Goal: Task Accomplishment & Management: Manage account settings

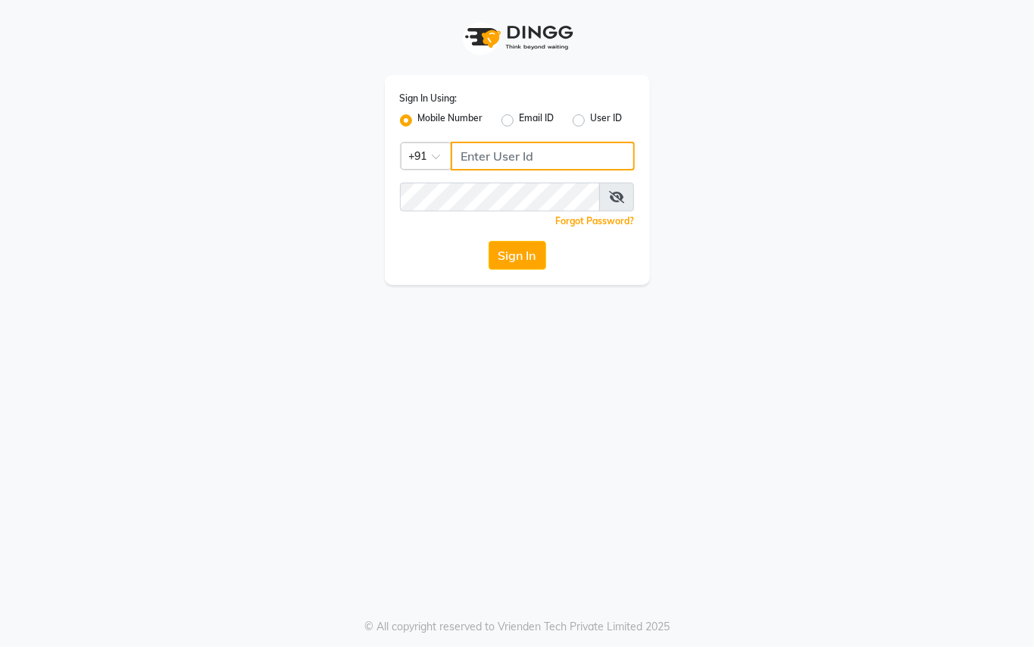
click at [477, 153] on input "Username" at bounding box center [543, 156] width 184 height 29
type input "9250497887"
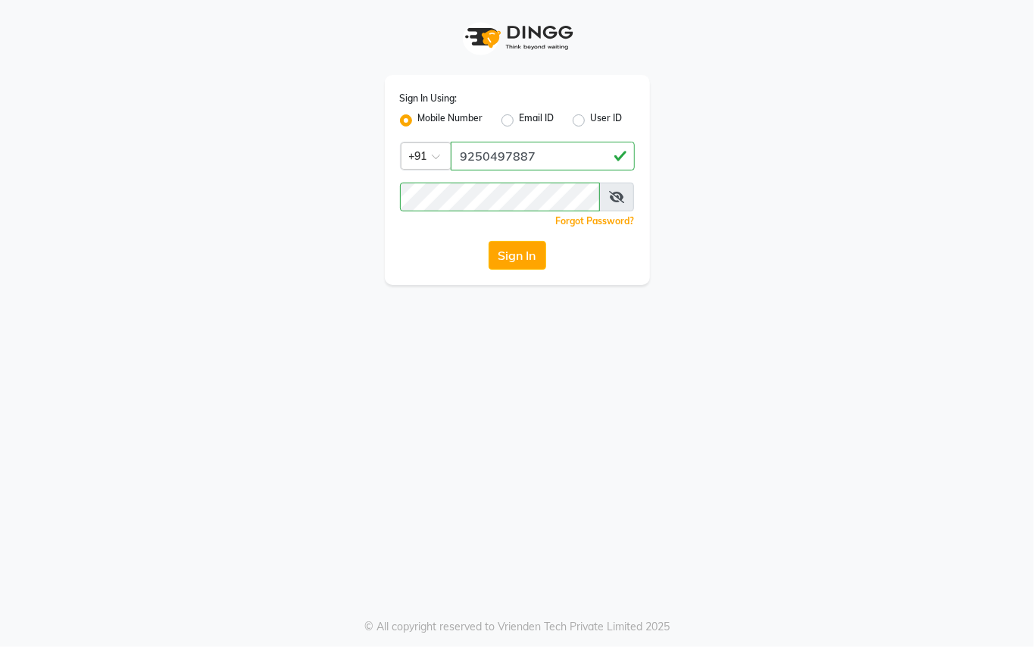
click at [444, 364] on div "Sign In Using: Mobile Number Email ID User ID Country Code × [PHONE_NUMBER] Rem…" at bounding box center [517, 323] width 1034 height 647
click at [501, 252] on button "Sign In" at bounding box center [518, 255] width 58 height 29
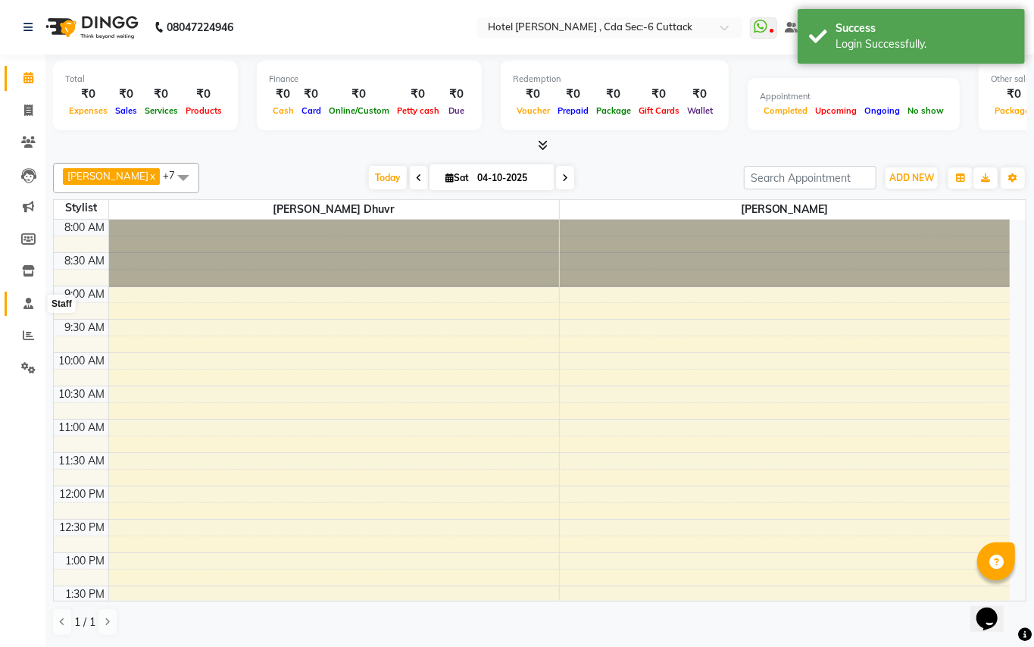
click at [29, 303] on icon at bounding box center [28, 303] width 10 height 11
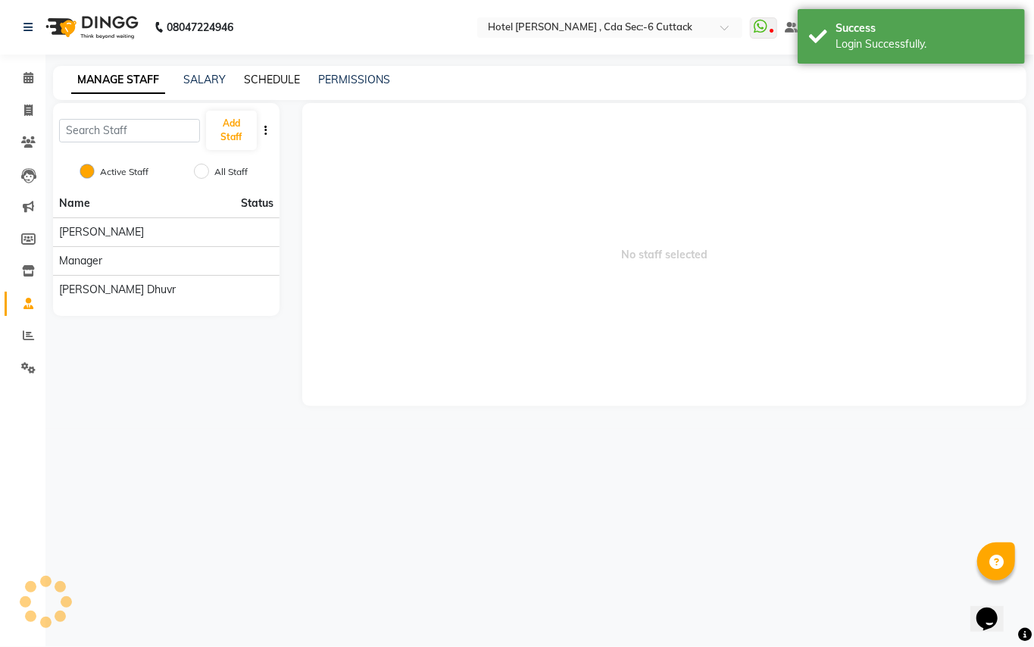
click at [265, 80] on link "SCHEDULE" at bounding box center [272, 80] width 56 height 14
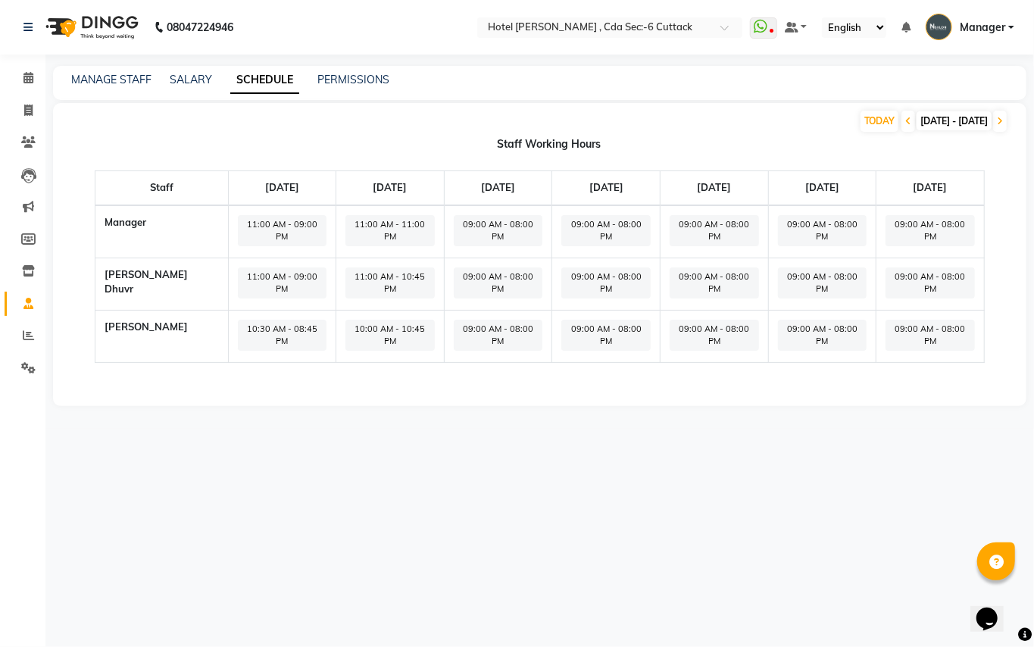
click at [459, 223] on span "09:00 AM - 08:00 PM" at bounding box center [498, 230] width 89 height 31
select select "09:00 AM"
select select "08:00 PM"
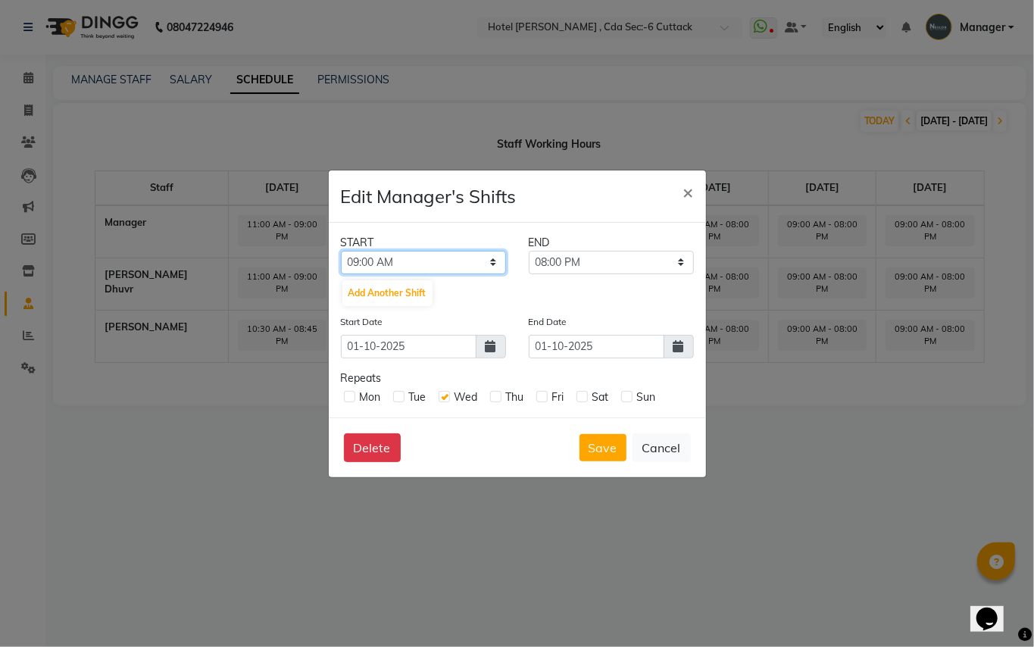
click at [499, 258] on select "12:00 AM 12:15 AM 12:30 AM 12:45 AM 01:00 AM 01:15 AM 01:30 AM 01:45 AM 02:00 A…" at bounding box center [423, 262] width 165 height 23
click at [464, 252] on select "12:00 AM 12:15 AM 12:30 AM 12:45 AM 01:00 AM 01:15 AM 01:30 AM 01:45 AM 02:00 A…" at bounding box center [423, 262] width 165 height 23
select select "11:00 PM"
click at [341, 251] on select "12:00 AM 12:15 AM 12:30 AM 12:45 AM 01:00 AM 01:15 AM 01:30 AM 01:45 AM 02:00 A…" at bounding box center [423, 262] width 165 height 23
click at [571, 259] on select "11:15 PM 11:30 PM 11:45 PM" at bounding box center [611, 262] width 165 height 23
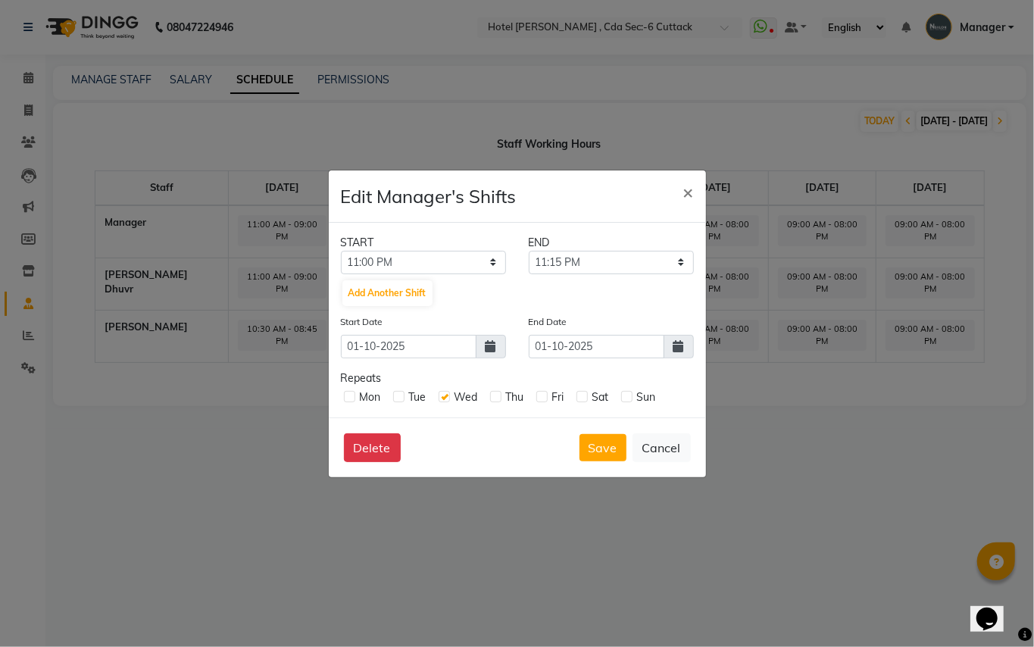
click at [777, 365] on ngb-modal-window "Edit Manager's Shifts × START END 12:00 AM 12:15 AM 12:30 AM 12:45 AM 01:00 AM …" at bounding box center [517, 323] width 1034 height 647
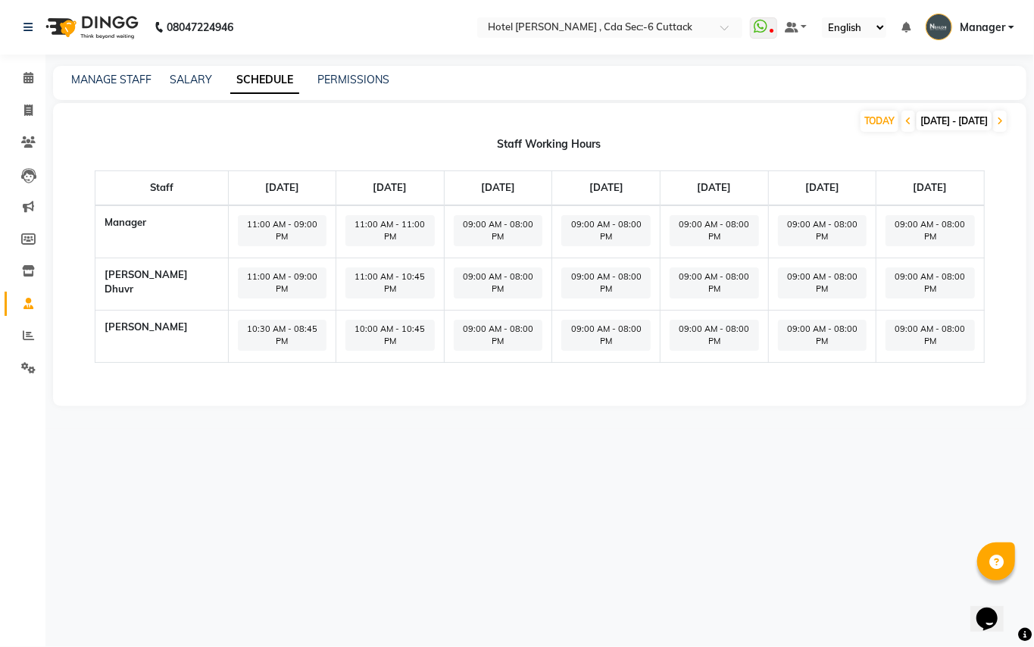
click at [777, 365] on ngb-modal-window "Edit Manager's Shifts × START END 12:00 AM 12:15 AM 12:30 AM 12:45 AM 01:00 AM …" at bounding box center [517, 323] width 1034 height 647
click at [468, 218] on span "09:00 AM - 08:00 PM" at bounding box center [498, 230] width 89 height 31
select select "09:00 AM"
select select "08:00 PM"
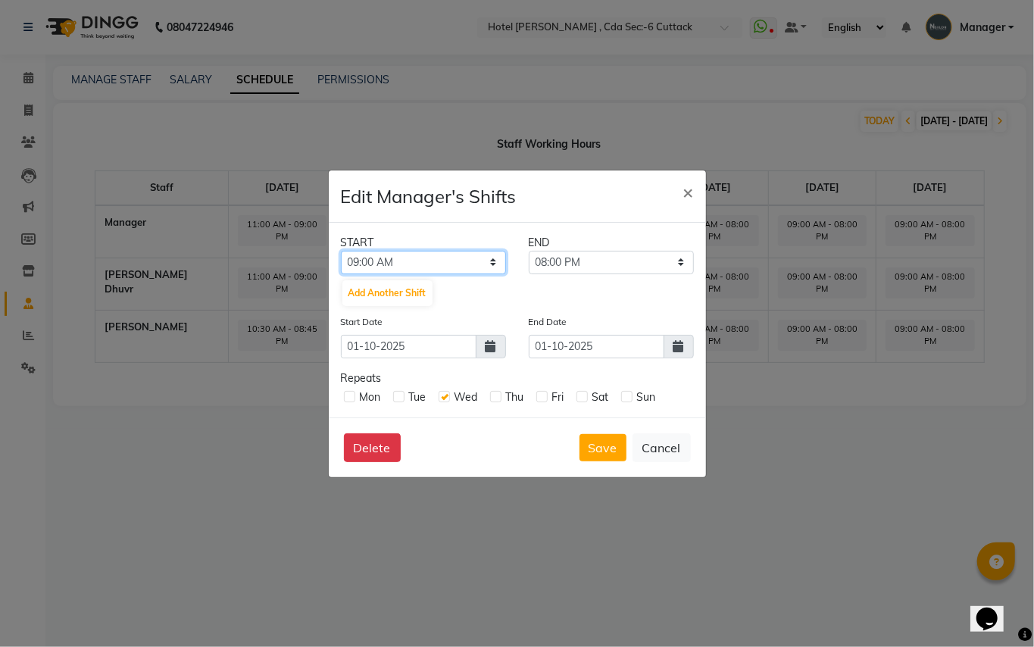
click at [408, 256] on select "12:00 AM 12:15 AM 12:30 AM 12:45 AM 01:00 AM 01:15 AM 01:30 AM 01:45 AM 02:00 A…" at bounding box center [423, 262] width 165 height 23
select select "11:00 PM"
click at [341, 251] on select "12:00 AM 12:15 AM 12:30 AM 12:45 AM 01:00 AM 01:15 AM 01:30 AM 01:45 AM 02:00 A…" at bounding box center [423, 262] width 165 height 23
click at [614, 255] on select "11:15 PM 11:30 PM 11:45 PM" at bounding box center [611, 262] width 165 height 23
click at [797, 426] on ngb-modal-window "Edit Manager's Shifts × START END 12:00 AM 12:15 AM 12:30 AM 12:45 AM 01:00 AM …" at bounding box center [517, 323] width 1034 height 647
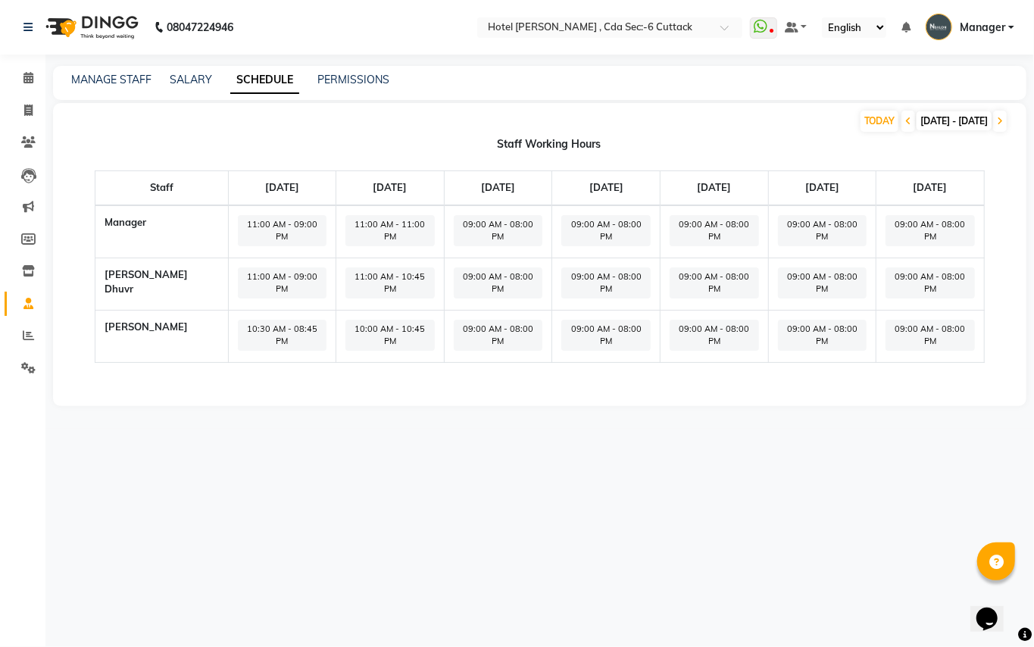
click at [797, 426] on ngb-modal-window "Edit Manager's Shifts × START END 12:00 AM 12:15 AM 12:30 AM 12:45 AM 01:00 AM …" at bounding box center [517, 323] width 1034 height 647
click at [468, 232] on span "09:00 AM - 08:00 PM" at bounding box center [498, 230] width 89 height 31
select select "09:00 AM"
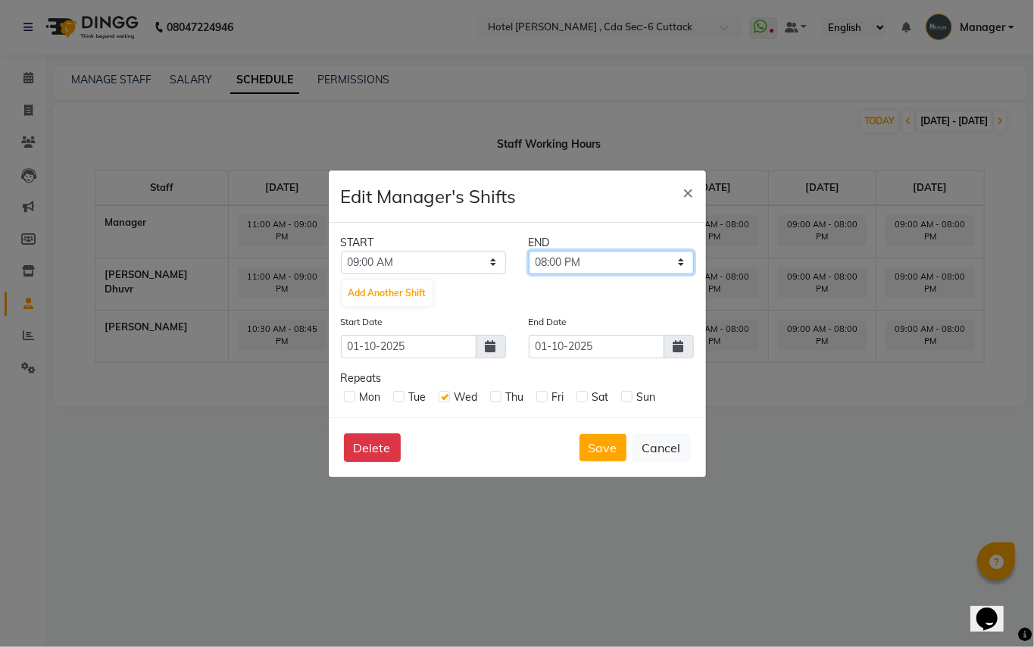
click at [667, 258] on select "09:15 AM 09:30 AM 09:45 AM 10:00 AM 10:15 AM 10:30 AM 10:45 AM 11:00 AM 11:15 A…" at bounding box center [611, 262] width 165 height 23
select select "10:00 PM"
click at [529, 251] on select "09:15 AM 09:30 AM 09:45 AM 10:00 AM 10:15 AM 10:30 AM 10:45 AM 11:00 AM 11:15 A…" at bounding box center [611, 262] width 165 height 23
click at [446, 256] on select "12:00 AM 12:15 AM 12:30 AM 12:45 AM 01:00 AM 01:15 AM 01:30 AM 01:45 AM 02:00 A…" at bounding box center [423, 262] width 165 height 23
select select "11:15 AM"
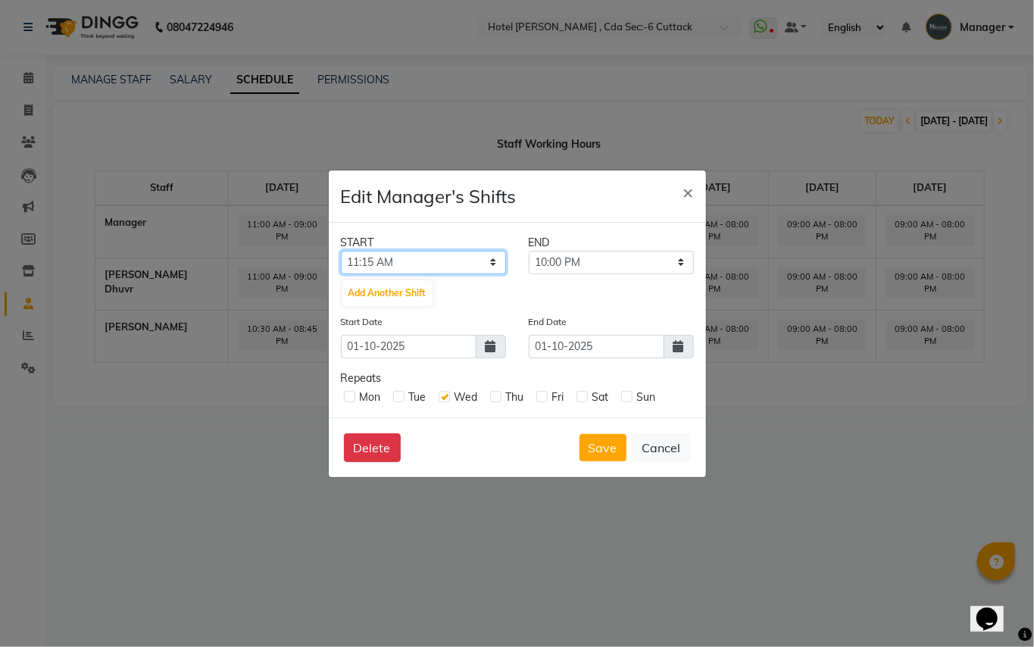
click at [341, 251] on select "12:00 AM 12:15 AM 12:30 AM 12:45 AM 01:00 AM 01:15 AM 01:30 AM 01:45 AM 02:00 A…" at bounding box center [423, 262] width 165 height 23
click at [606, 452] on button "Save" at bounding box center [603, 447] width 47 height 27
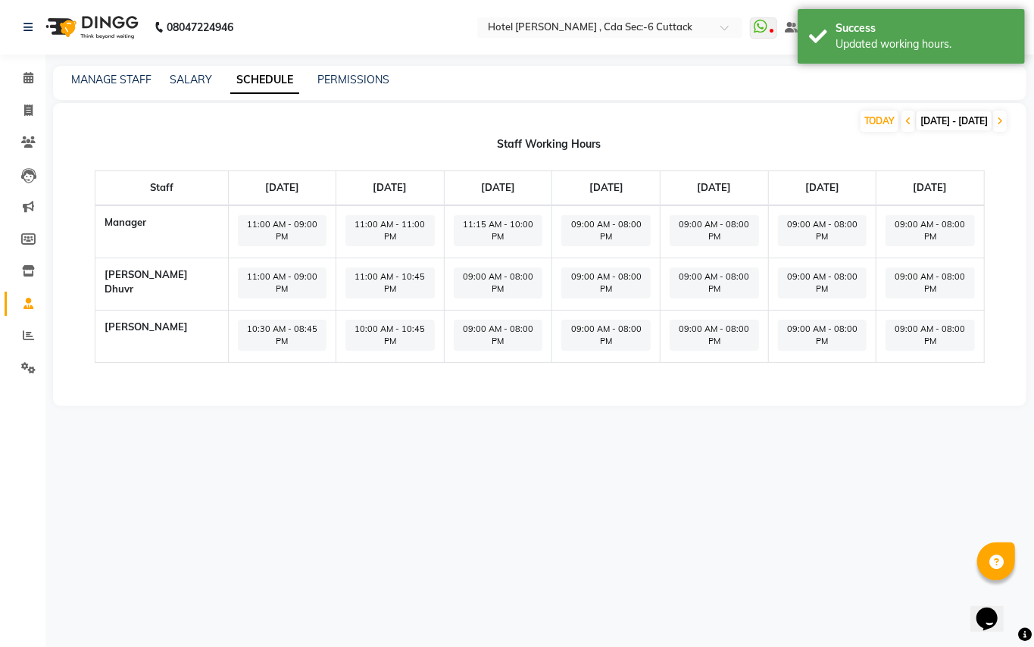
click at [454, 268] on span "09:00 AM - 08:00 PM" at bounding box center [498, 283] width 89 height 31
select select "09:00 AM"
select select "08:00 PM"
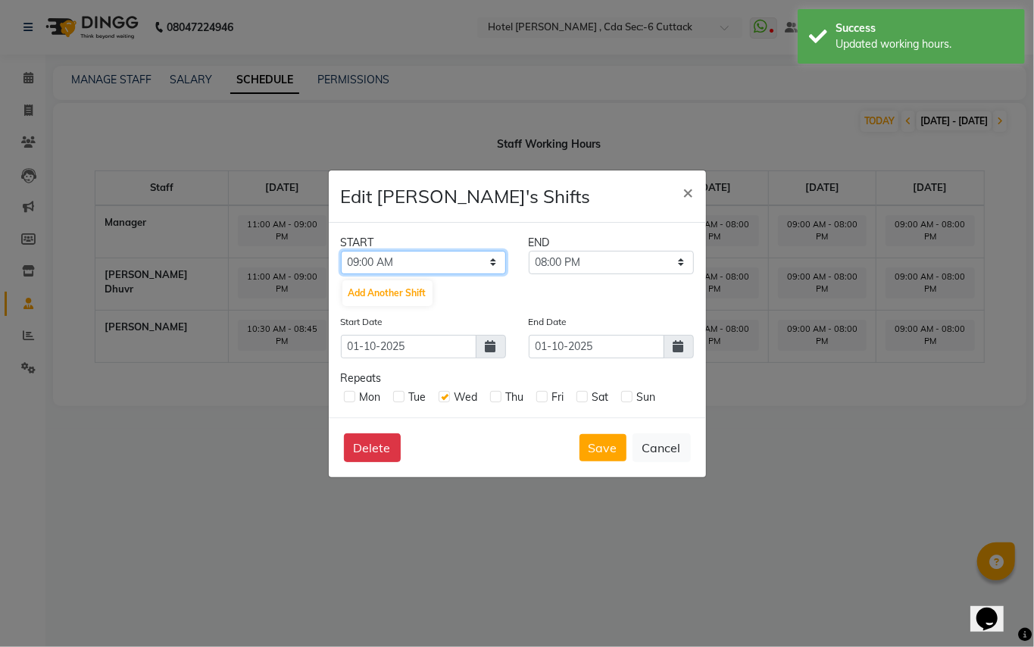
click at [476, 252] on select "12:00 AM 12:15 AM 12:30 AM 12:45 AM 01:00 AM 01:15 AM 01:30 AM 01:45 AM 02:00 A…" at bounding box center [423, 262] width 165 height 23
select select "11:00 AM"
click at [341, 251] on select "12:00 AM 12:15 AM 12:30 AM 12:45 AM 01:00 AM 01:15 AM 01:30 AM 01:45 AM 02:00 A…" at bounding box center [423, 262] width 165 height 23
click at [616, 268] on select "11:15 AM 11:30 AM 11:45 AM 12:00 PM 12:15 PM 12:30 PM 12:45 PM 01:00 PM 01:15 P…" at bounding box center [611, 262] width 165 height 23
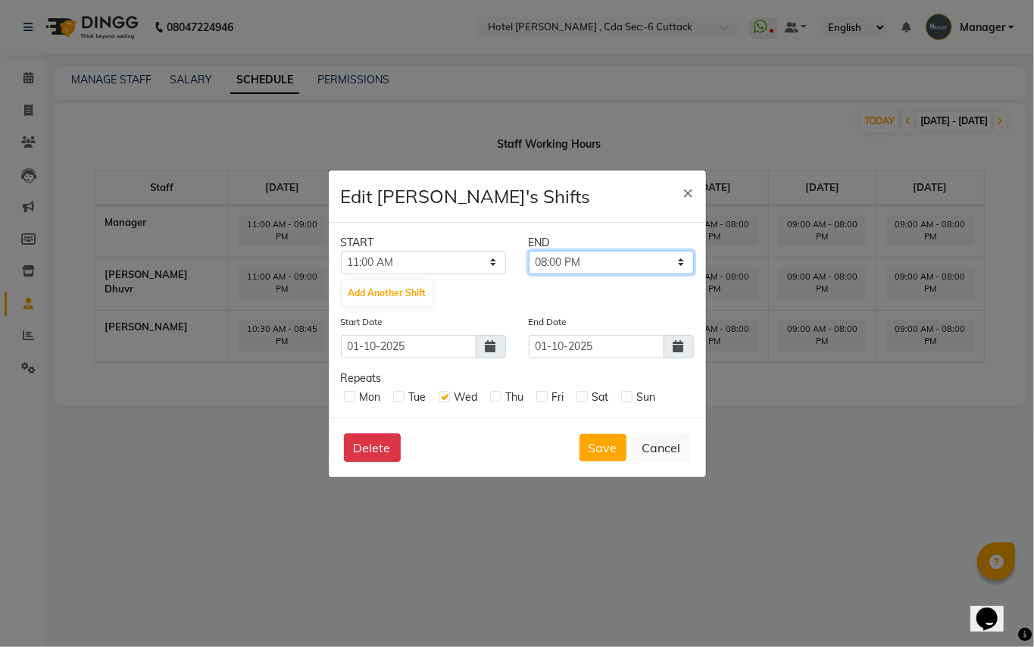
select select "09:45 PM"
click at [529, 251] on select "11:15 AM 11:30 AM 11:45 AM 12:00 PM 12:15 PM 12:30 PM 12:45 PM 01:00 PM 01:15 P…" at bounding box center [611, 262] width 165 height 23
click at [597, 450] on button "Save" at bounding box center [603, 447] width 47 height 27
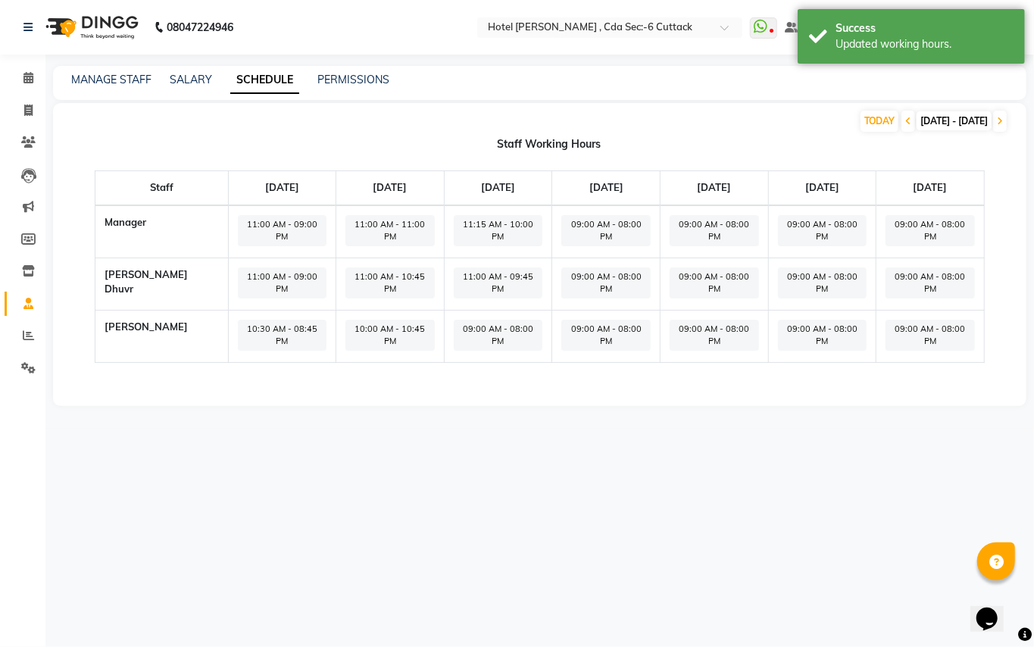
click at [477, 320] on span "09:00 AM - 08:00 PM" at bounding box center [498, 335] width 89 height 31
select select "09:00 AM"
select select "08:00 PM"
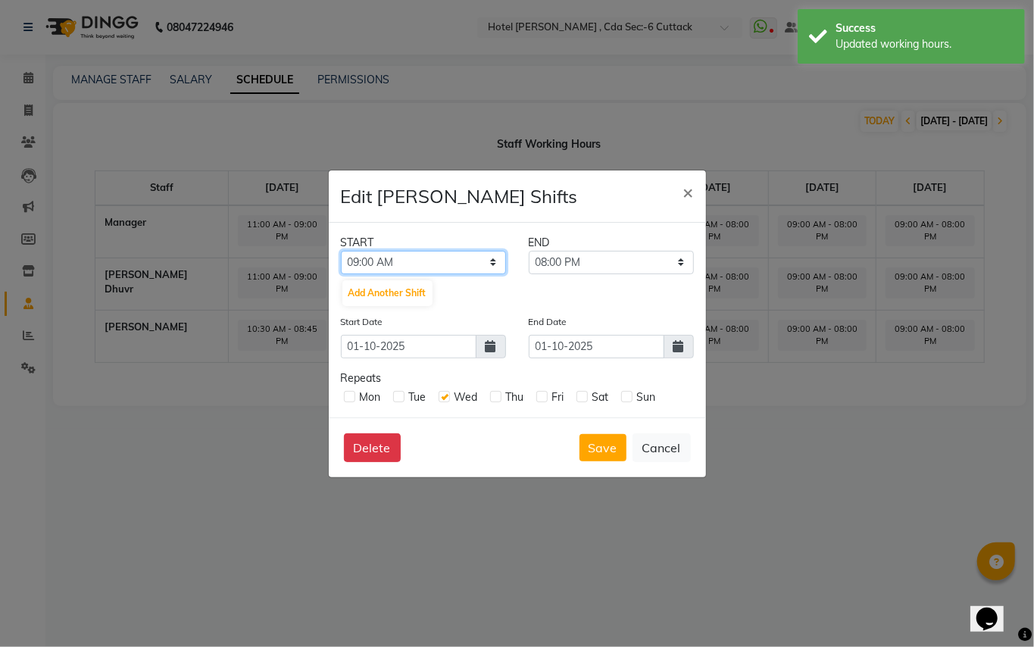
click at [449, 267] on select "12:00 AM 12:15 AM 12:30 AM 12:45 AM 01:00 AM 01:15 AM 01:30 AM 01:45 AM 02:00 A…" at bounding box center [423, 262] width 165 height 23
select select "10:00 AM"
click at [341, 251] on select "12:00 AM 12:15 AM 12:30 AM 12:45 AM 01:00 AM 01:15 AM 01:30 AM 01:45 AM 02:00 A…" at bounding box center [423, 262] width 165 height 23
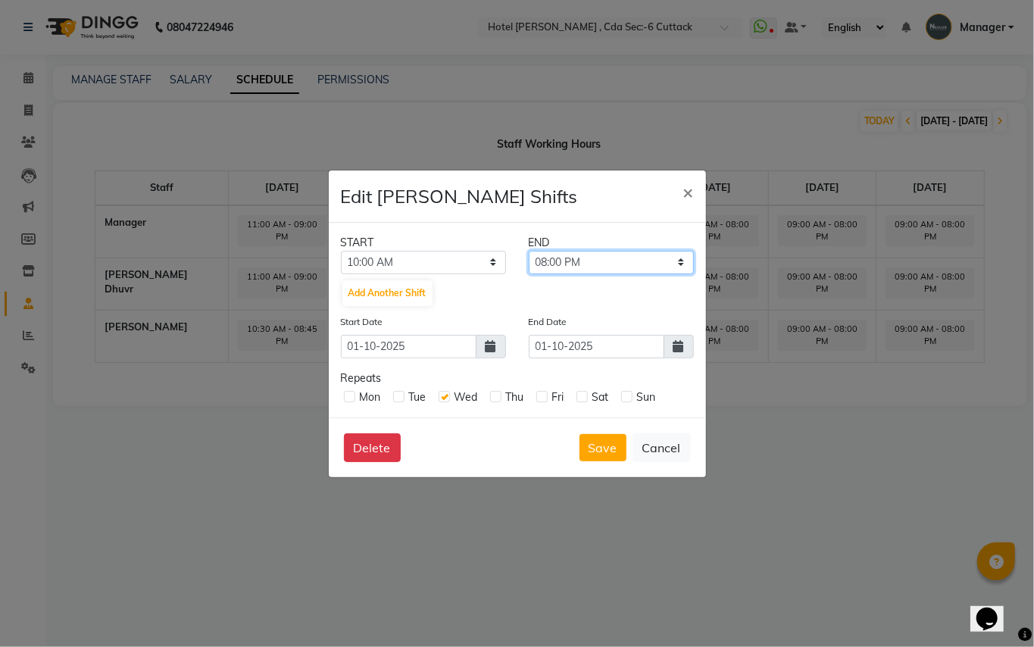
click at [611, 261] on select "10:15 AM 10:30 AM 10:45 AM 11:00 AM 11:15 AM 11:30 AM 11:45 AM 12:00 PM 12:15 P…" at bounding box center [611, 262] width 165 height 23
select select "09:00 PM"
click at [529, 251] on select "10:15 AM 10:30 AM 10:45 AM 11:00 AM 11:15 AM 11:30 AM 11:45 AM 12:00 PM 12:15 P…" at bounding box center [611, 262] width 165 height 23
click at [598, 440] on button "Save" at bounding box center [603, 447] width 47 height 27
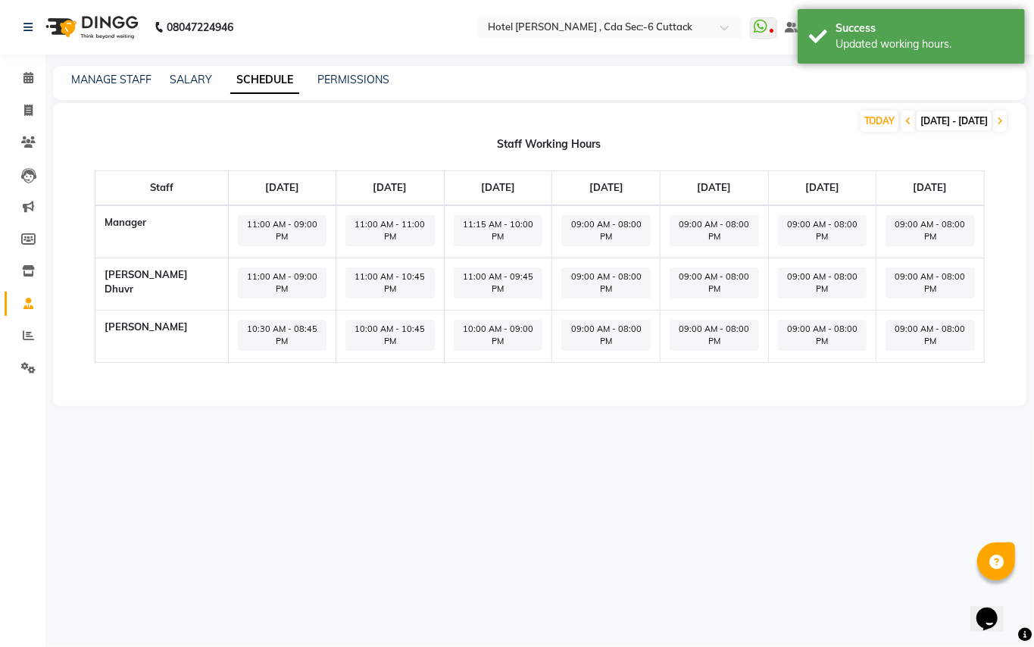
click at [670, 215] on span "09:00 AM - 08:00 PM" at bounding box center [714, 230] width 89 height 31
select select "09:00 AM"
select select "08:00 PM"
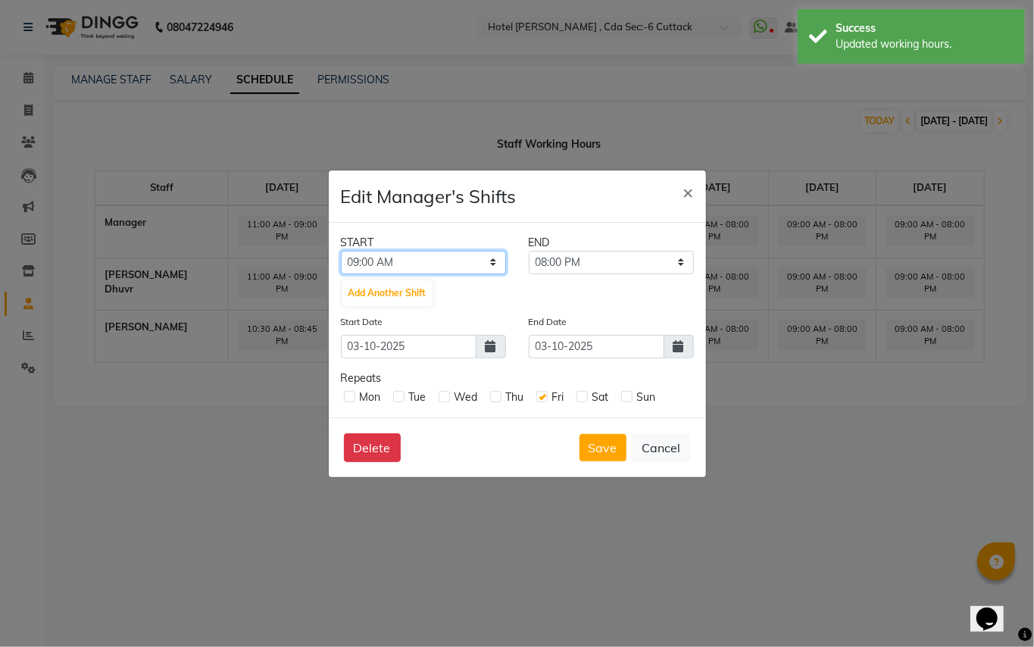
click at [497, 262] on select "12:00 AM 12:15 AM 12:30 AM 12:45 AM 01:00 AM 01:15 AM 01:30 AM 01:45 AM 02:00 A…" at bounding box center [423, 262] width 165 height 23
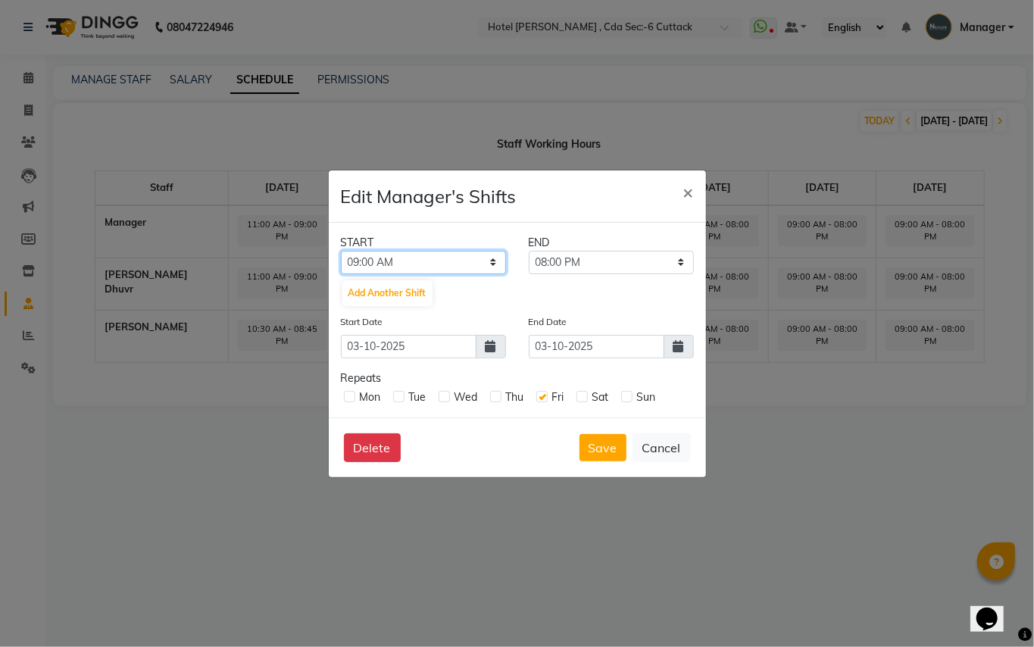
select select "11:30 AM"
click at [341, 251] on select "12:00 AM 12:15 AM 12:30 AM 12:45 AM 01:00 AM 01:15 AM 01:30 AM 01:45 AM 02:00 A…" at bounding box center [423, 262] width 165 height 23
click at [585, 264] on select "11:45 AM 12:00 PM 12:15 PM 12:30 PM 12:45 PM 01:00 PM 01:15 PM 01:30 PM 01:45 P…" at bounding box center [611, 262] width 165 height 23
select select "09:45 PM"
click at [529, 251] on select "11:45 AM 12:00 PM 12:15 PM 12:30 PM 12:45 PM 01:00 PM 01:15 PM 01:30 PM 01:45 P…" at bounding box center [611, 262] width 165 height 23
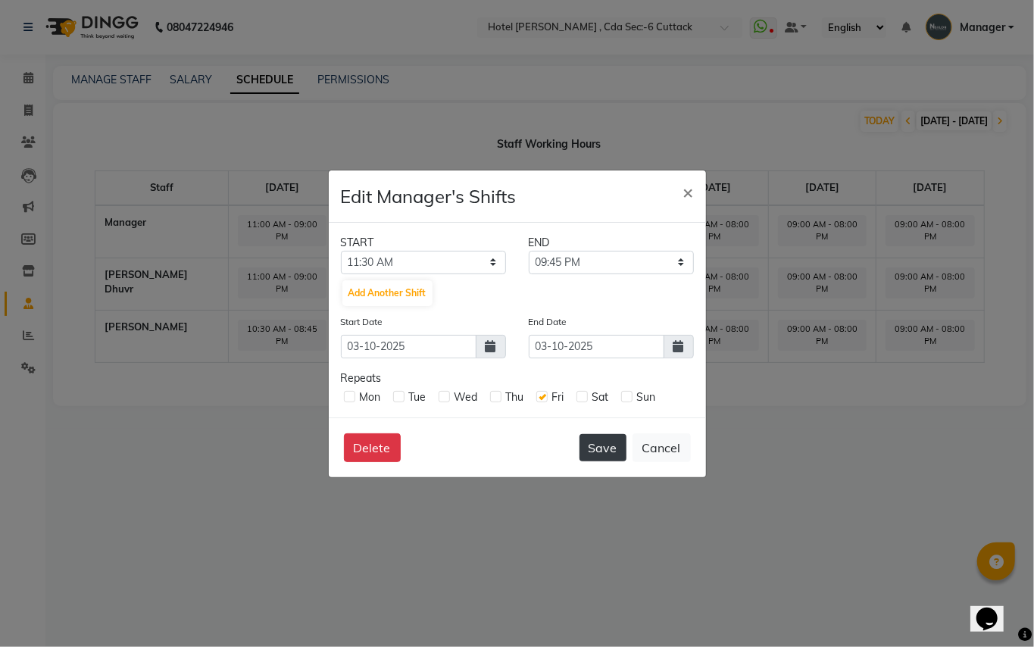
click at [595, 443] on button "Save" at bounding box center [603, 447] width 47 height 27
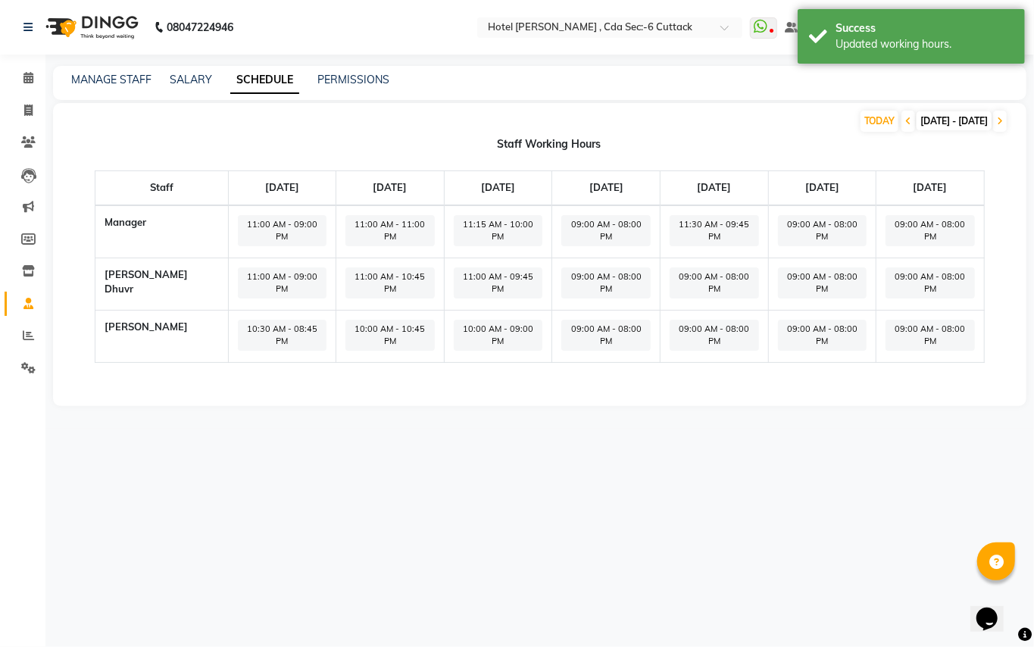
click at [683, 270] on span "09:00 AM - 08:00 PM" at bounding box center [714, 283] width 89 height 31
select select "09:00 AM"
select select "08:00 PM"
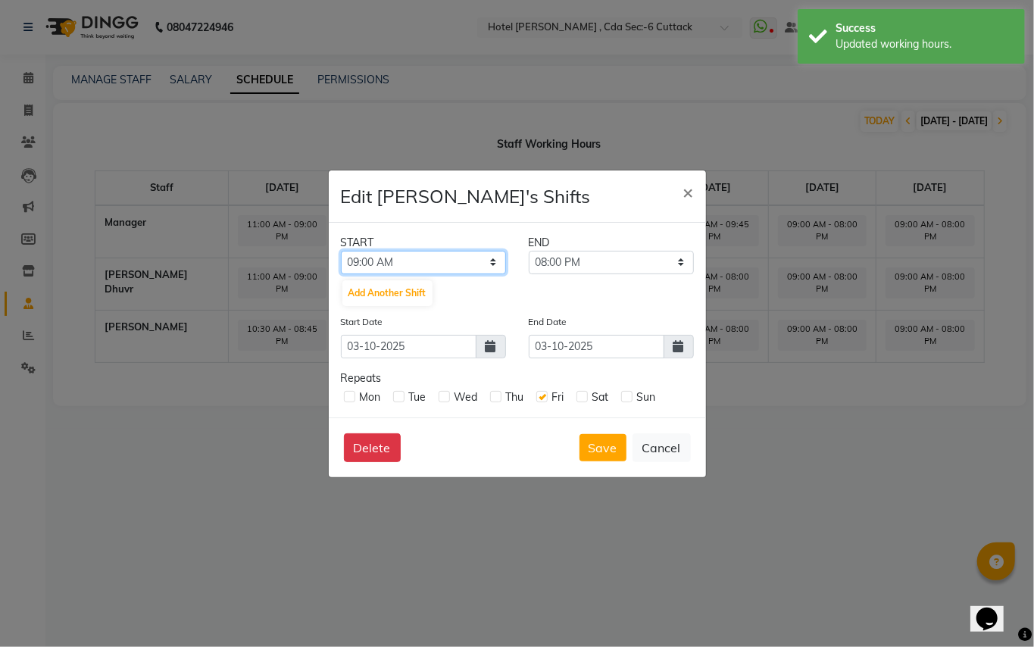
click at [490, 259] on select "12:00 AM 12:15 AM 12:30 AM 12:45 AM 01:00 AM 01:15 AM 01:30 AM 01:45 AM 02:00 A…" at bounding box center [423, 262] width 165 height 23
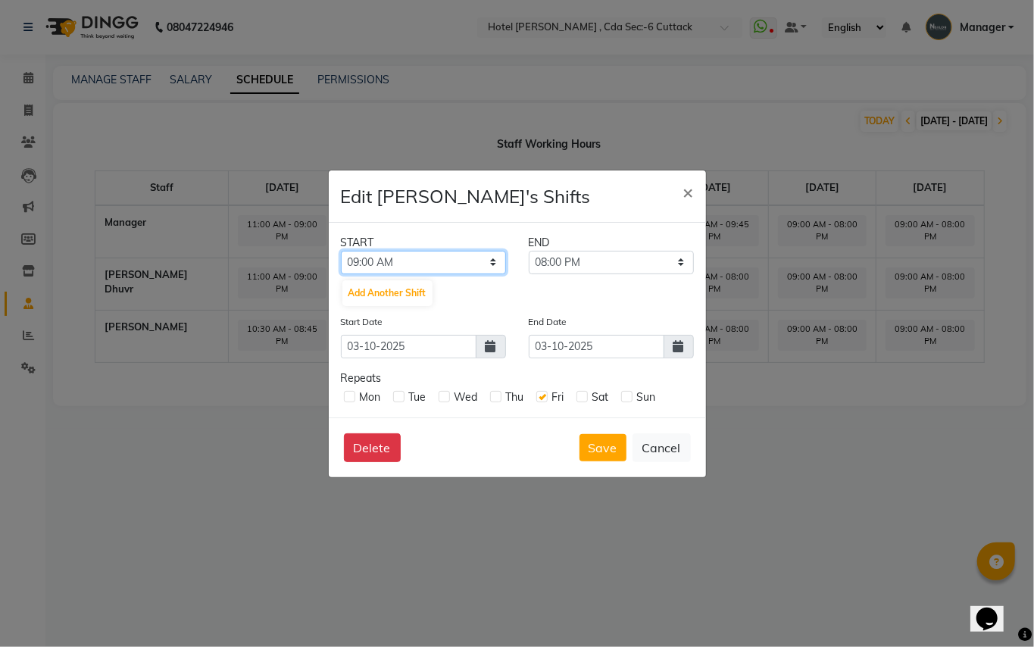
select select "11:00 AM"
click at [341, 251] on select "12:00 AM 12:15 AM 12:30 AM 12:45 AM 01:00 AM 01:15 AM 01:30 AM 01:45 AM 02:00 A…" at bounding box center [423, 262] width 165 height 23
click at [631, 271] on select "11:15 AM 11:30 AM 11:45 AM 12:00 PM 12:15 PM 12:30 PM 12:45 PM 01:00 PM 01:15 P…" at bounding box center [611, 262] width 165 height 23
select select "09:30 PM"
click at [529, 251] on select "11:15 AM 11:30 AM 11:45 AM 12:00 PM 12:15 PM 12:30 PM 12:45 PM 01:00 PM 01:15 P…" at bounding box center [611, 262] width 165 height 23
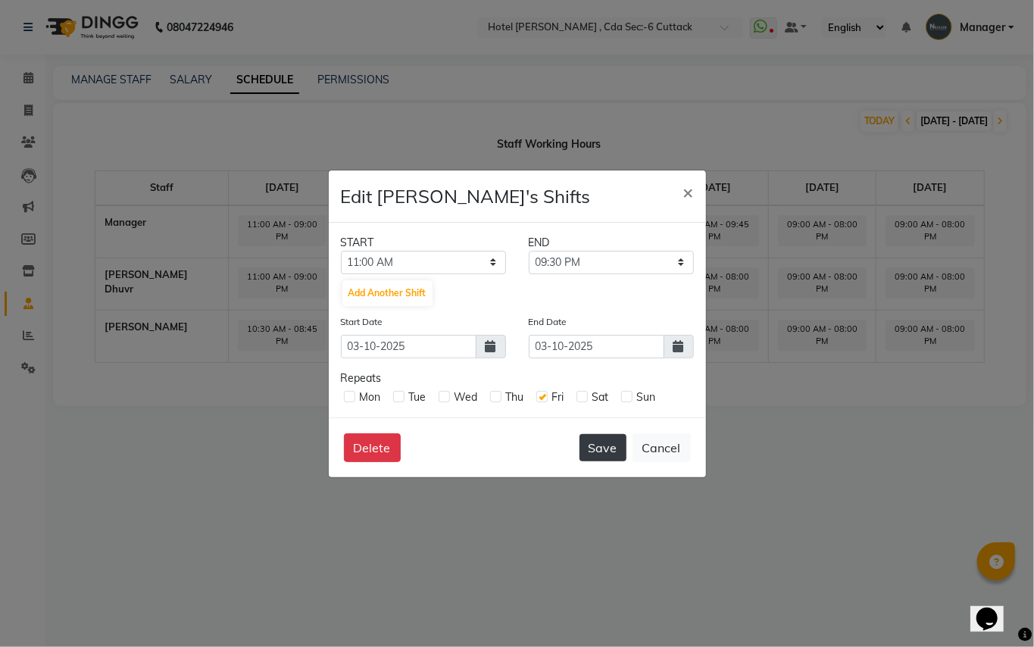
click at [601, 452] on button "Save" at bounding box center [603, 447] width 47 height 27
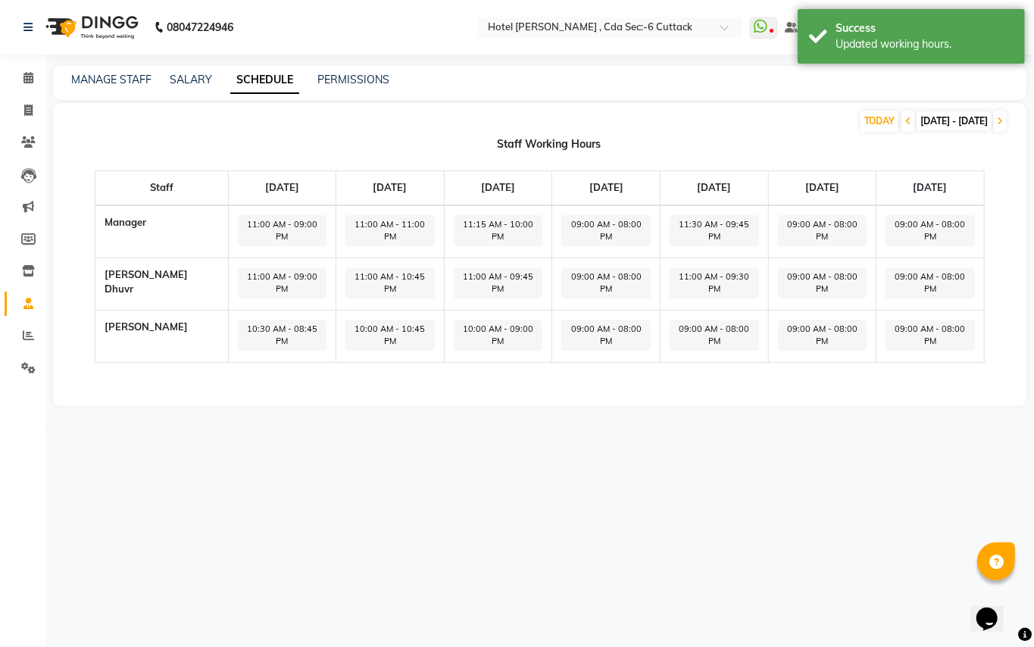
click at [678, 320] on span "09:00 AM - 08:00 PM" at bounding box center [714, 335] width 89 height 31
select select "09:00 AM"
select select "08:00 PM"
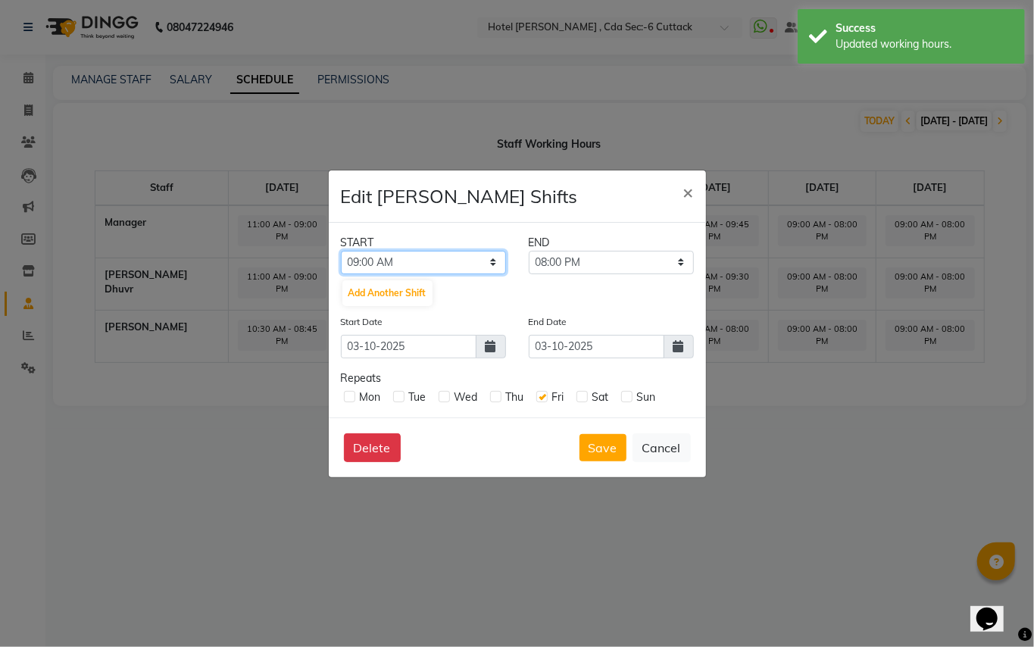
click at [458, 262] on select "12:00 AM 12:15 AM 12:30 AM 12:45 AM 01:00 AM 01:15 AM 01:30 AM 01:45 AM 02:00 A…" at bounding box center [423, 262] width 165 height 23
select select "10:15 AM"
click at [341, 251] on select "12:00 AM 12:15 AM 12:30 AM 12:45 AM 01:00 AM 01:15 AM 01:30 AM 01:45 AM 02:00 A…" at bounding box center [423, 262] width 165 height 23
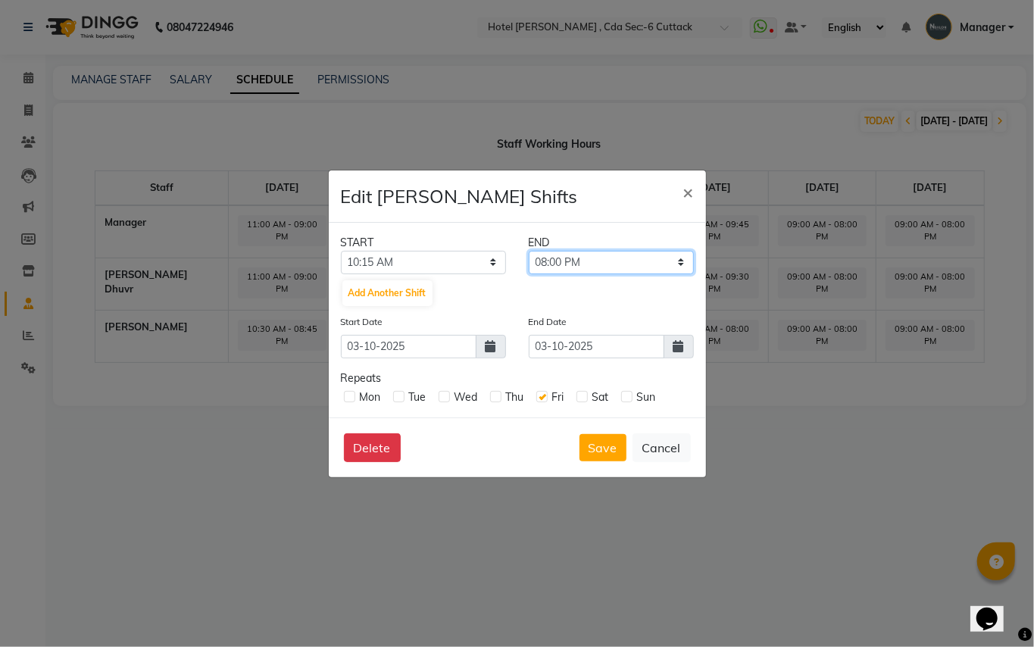
click at [649, 267] on select "10:30 AM 10:45 AM 11:00 AM 11:15 AM 11:30 AM 11:45 AM 12:00 PM 12:15 PM 12:30 P…" at bounding box center [611, 262] width 165 height 23
click at [529, 251] on select "10:30 AM 10:45 AM 11:00 AM 11:15 AM 11:30 AM 11:45 AM 12:00 PM 12:15 PM 12:30 P…" at bounding box center [611, 262] width 165 height 23
click at [590, 443] on button "Save" at bounding box center [603, 447] width 47 height 27
click at [674, 253] on select "10:30 AM 10:45 AM 11:00 AM 11:15 AM 11:30 AM 11:45 AM 12:00 PM 12:15 PM 12:30 P…" at bounding box center [611, 262] width 165 height 23
select select "09:00 PM"
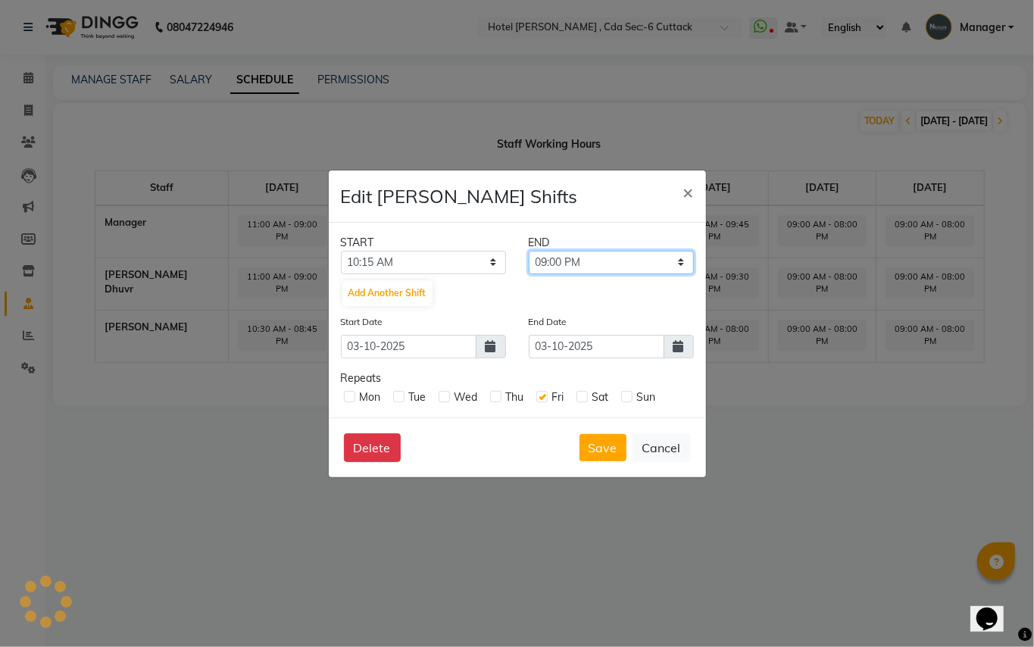
click at [529, 251] on select "10:30 AM 10:45 AM 11:00 AM 11:15 AM 11:30 AM 11:45 AM 12:00 PM 12:15 PM 12:30 P…" at bounding box center [611, 262] width 165 height 23
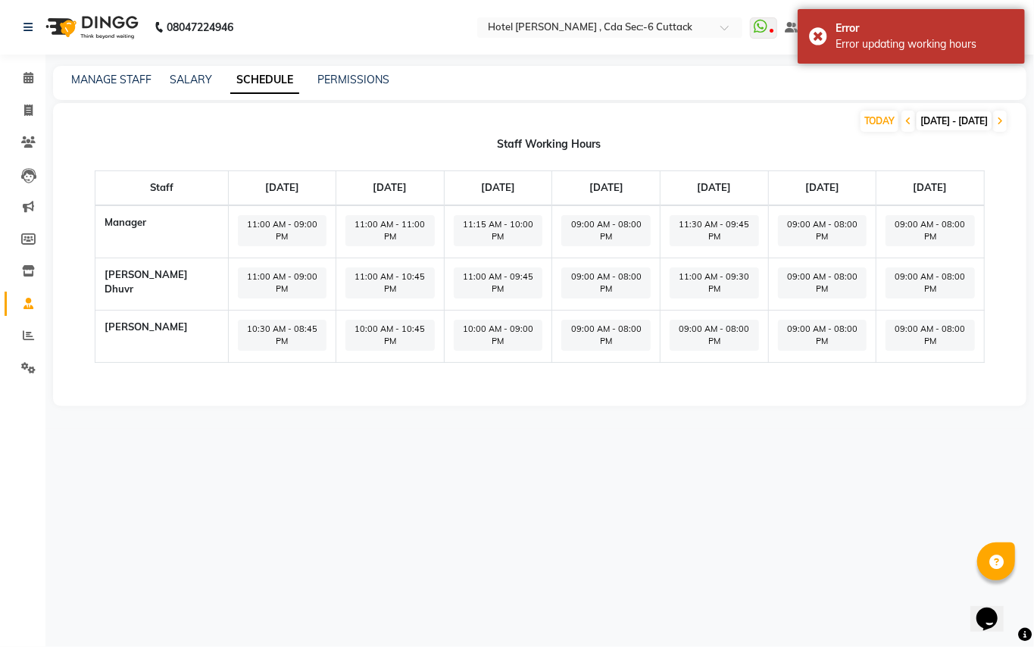
click at [716, 320] on span "09:00 AM - 08:00 PM" at bounding box center [714, 335] width 89 height 31
select select "09:00 AM"
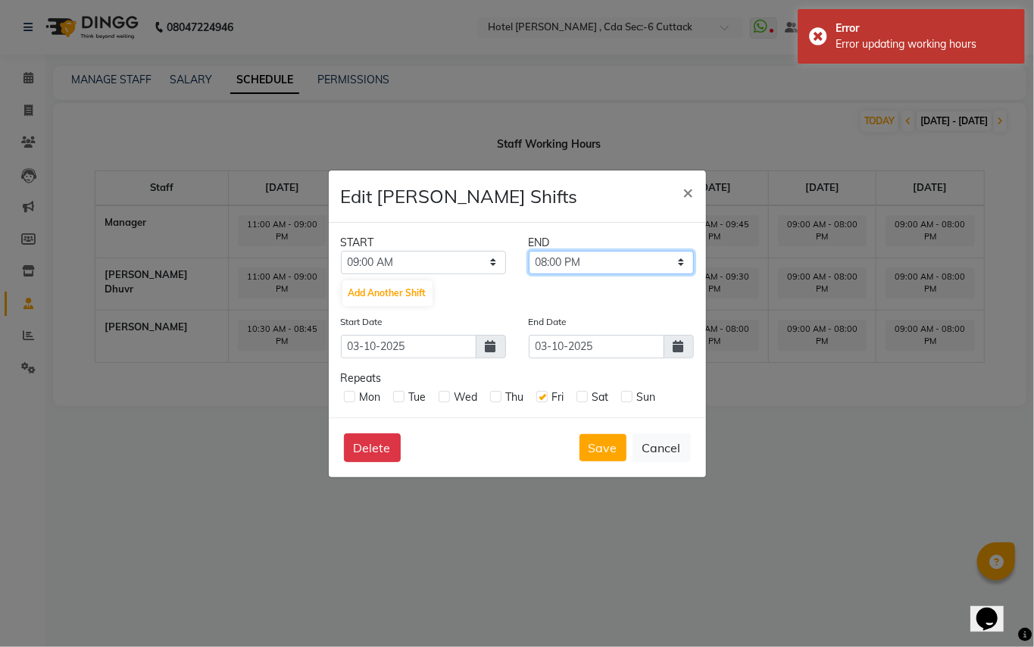
click at [617, 265] on select "09:15 AM 09:30 AM 09:45 AM 10:00 AM 10:15 AM 10:30 AM 10:45 AM 11:00 AM 11:15 A…" at bounding box center [611, 262] width 165 height 23
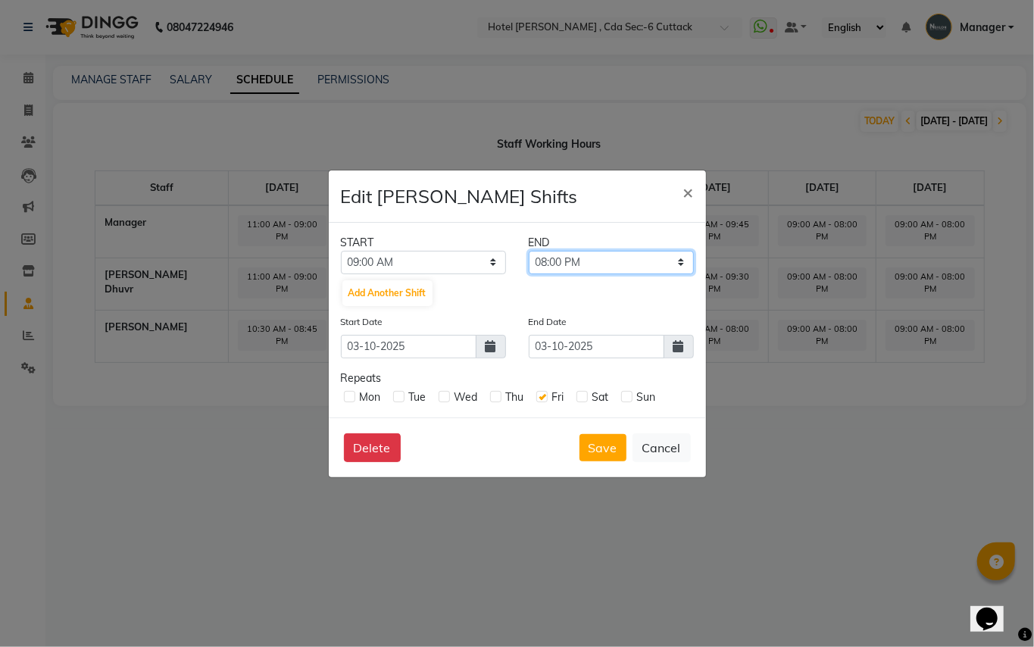
select select "09:00 PM"
click at [529, 251] on select "09:15 AM 09:30 AM 09:45 AM 10:00 AM 10:15 AM 10:30 AM 10:45 AM 11:00 AM 11:15 A…" at bounding box center [611, 262] width 165 height 23
click at [493, 256] on select "12:00 AM 12:15 AM 12:30 AM 12:45 AM 01:00 AM 01:15 AM 01:30 AM 01:45 AM 02:00 A…" at bounding box center [423, 262] width 165 height 23
select select "10:30 AM"
click at [341, 251] on select "12:00 AM 12:15 AM 12:30 AM 12:45 AM 01:00 AM 01:15 AM 01:30 AM 01:45 AM 02:00 A…" at bounding box center [423, 262] width 165 height 23
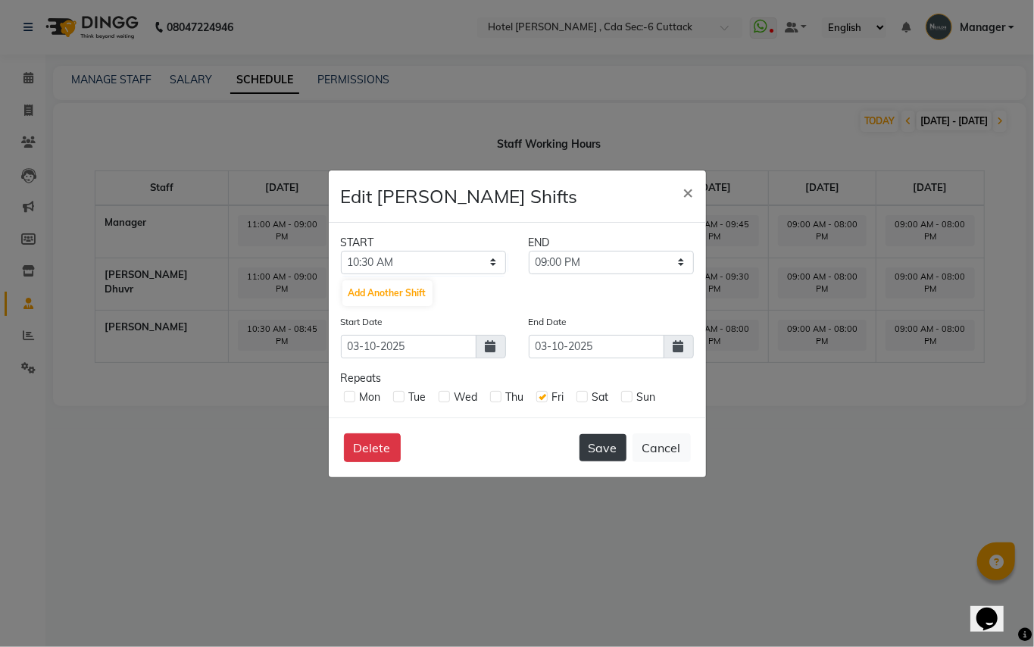
click at [599, 447] on button "Save" at bounding box center [603, 447] width 47 height 27
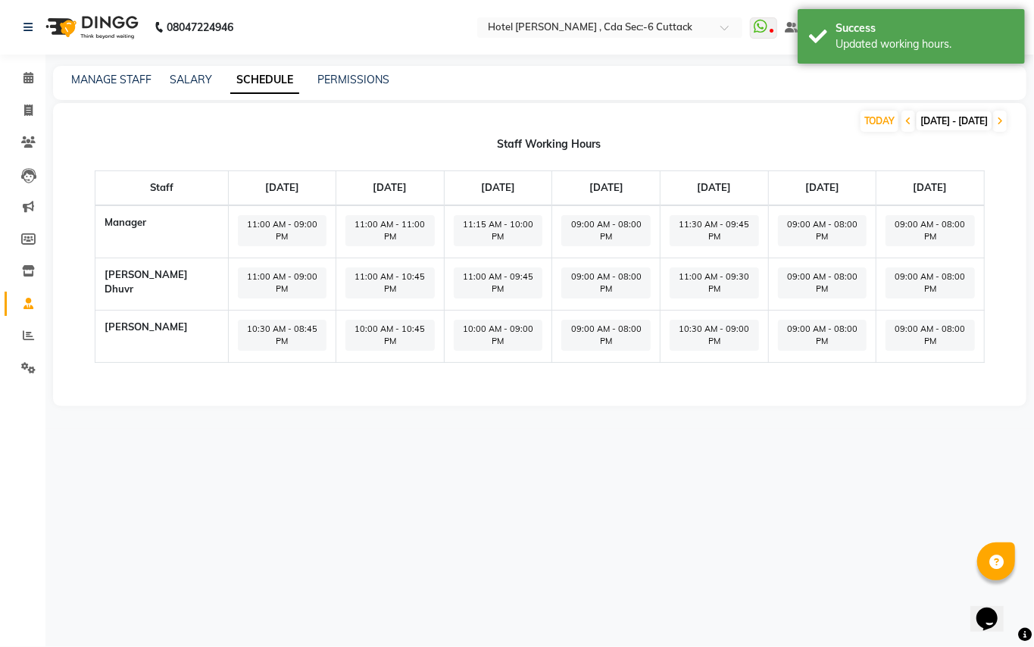
click at [793, 219] on span "09:00 AM - 08:00 PM" at bounding box center [822, 230] width 89 height 31
select select "09:00 AM"
select select "08:00 PM"
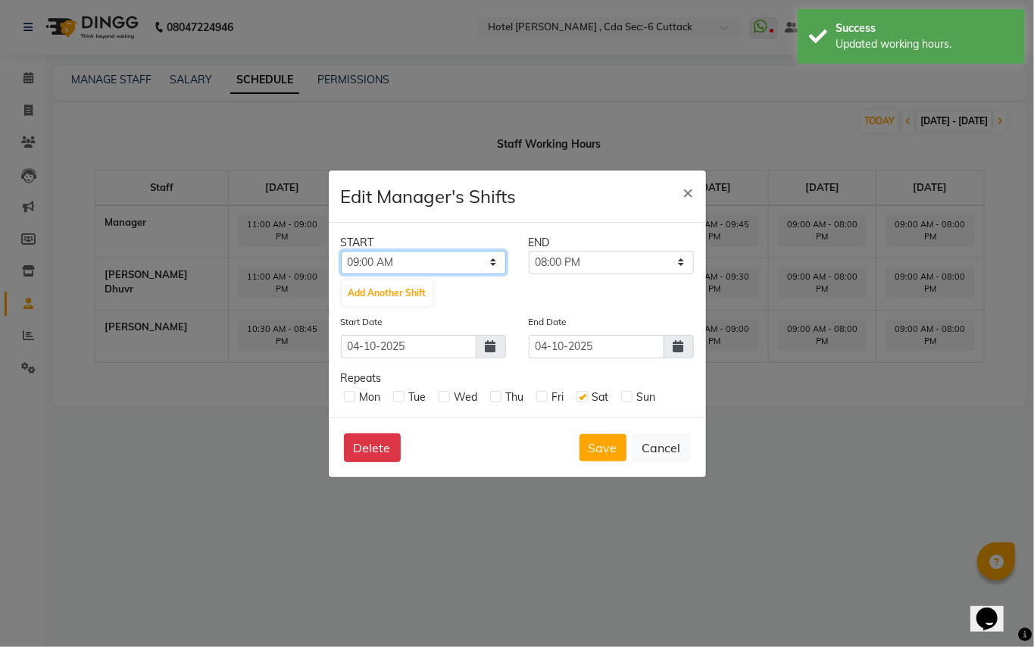
click at [474, 258] on select "12:00 AM 12:15 AM 12:30 AM 12:45 AM 01:00 AM 01:15 AM 01:30 AM 01:45 AM 02:00 A…" at bounding box center [423, 262] width 165 height 23
select select "11:15 AM"
click at [341, 251] on select "12:00 AM 12:15 AM 12:30 AM 12:45 AM 01:00 AM 01:15 AM 01:30 AM 01:45 AM 02:00 A…" at bounding box center [423, 262] width 165 height 23
click at [655, 258] on select "11:30 AM 11:45 AM 12:00 PM 12:15 PM 12:30 PM 12:45 PM 01:00 PM 01:15 PM 01:30 P…" at bounding box center [611, 262] width 165 height 23
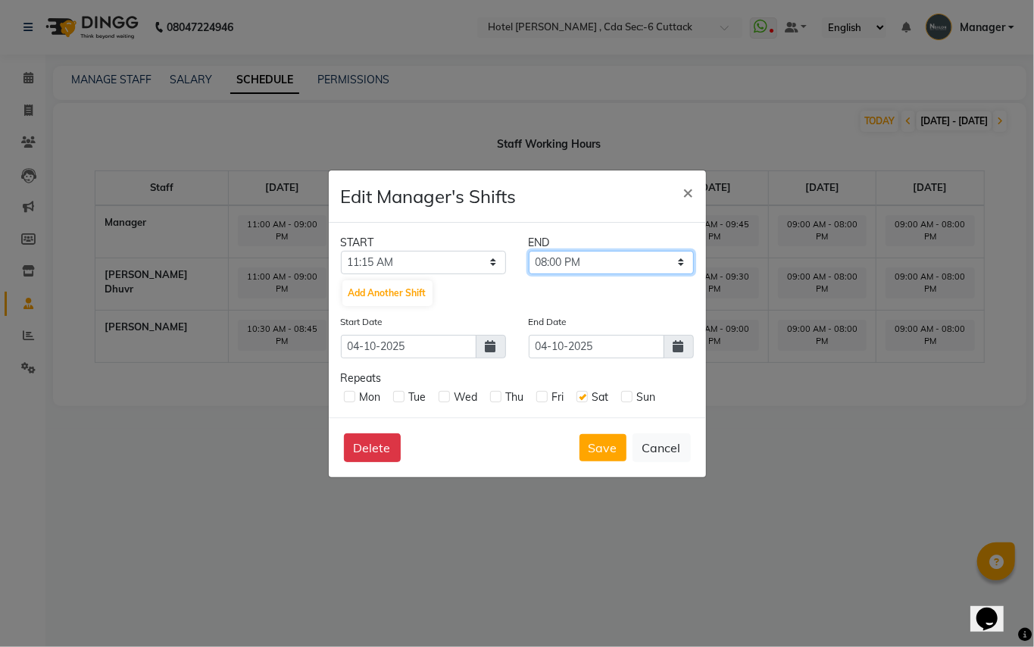
select select "09:00 PM"
click at [529, 251] on select "11:30 AM 11:45 AM 12:00 PM 12:15 PM 12:30 PM 12:45 PM 01:00 PM 01:15 PM 01:30 P…" at bounding box center [611, 262] width 165 height 23
click at [601, 447] on button "Save" at bounding box center [603, 447] width 47 height 27
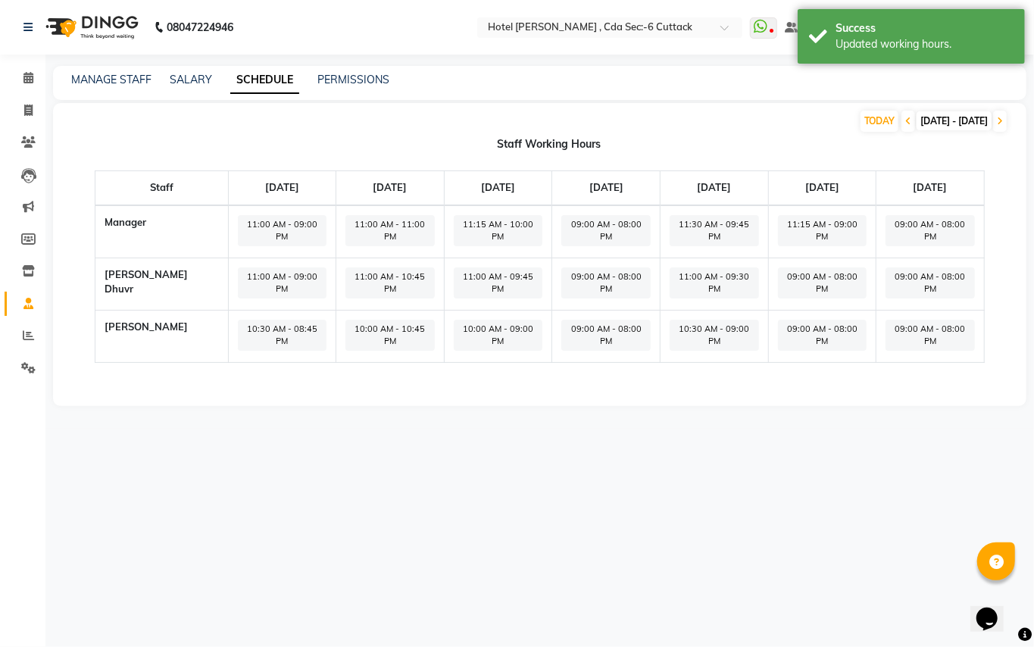
click at [798, 268] on span "09:00 AM - 08:00 PM" at bounding box center [822, 283] width 89 height 31
select select "09:00 AM"
select select "08:00 PM"
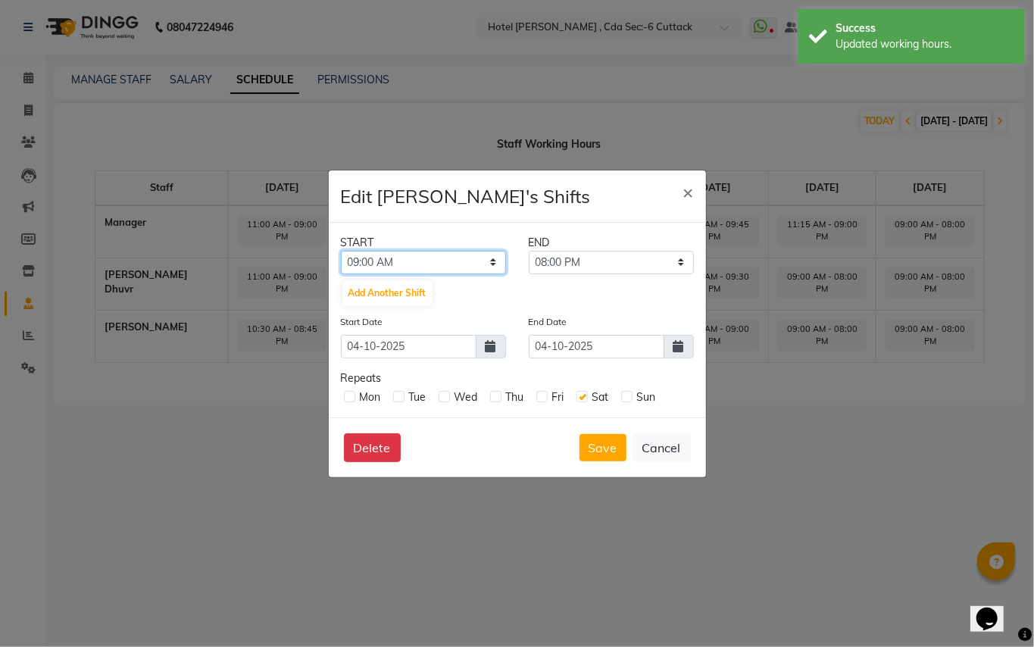
click at [488, 255] on select "12:00 AM 12:15 AM 12:30 AM 12:45 AM 01:00 AM 01:15 AM 01:30 AM 01:45 AM 02:00 A…" at bounding box center [423, 262] width 165 height 23
select select "11:00 AM"
click at [341, 251] on select "12:00 AM 12:15 AM 12:30 AM 12:45 AM 01:00 AM 01:15 AM 01:30 AM 01:45 AM 02:00 A…" at bounding box center [423, 262] width 165 height 23
click at [664, 268] on select "11:15 AM 11:30 AM 11:45 AM 12:00 PM 12:15 PM 12:30 PM 12:45 PM 01:00 PM 01:15 P…" at bounding box center [611, 262] width 165 height 23
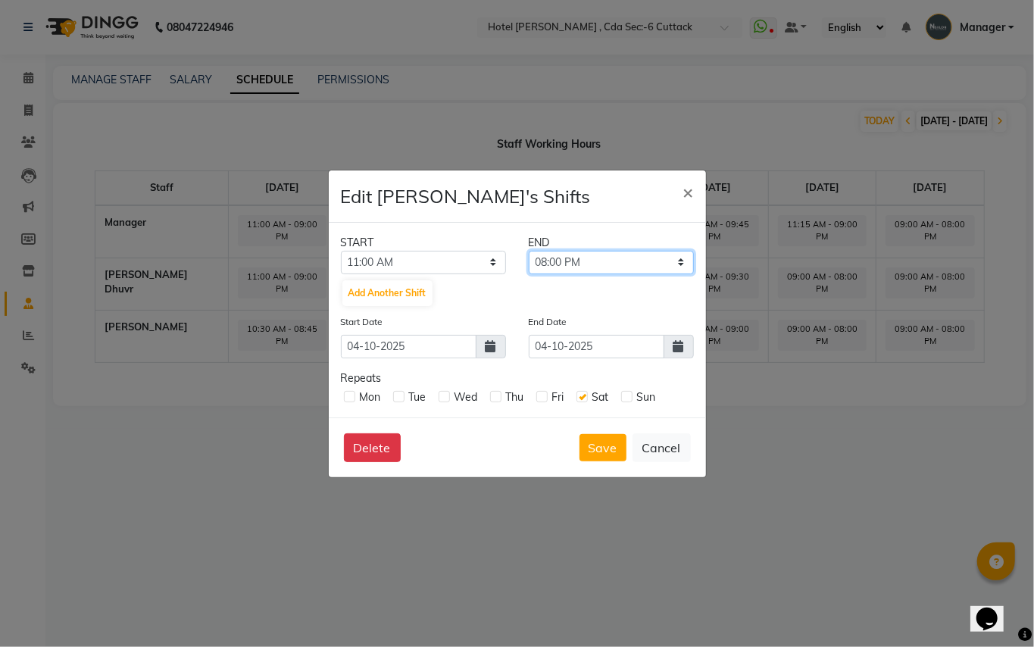
select select "09:00 PM"
click at [529, 251] on select "11:15 AM 11:30 AM 11:45 AM 12:00 PM 12:15 PM 12:30 PM 12:45 PM 01:00 PM 01:15 P…" at bounding box center [611, 262] width 165 height 23
click at [598, 440] on button "Save" at bounding box center [603, 447] width 47 height 27
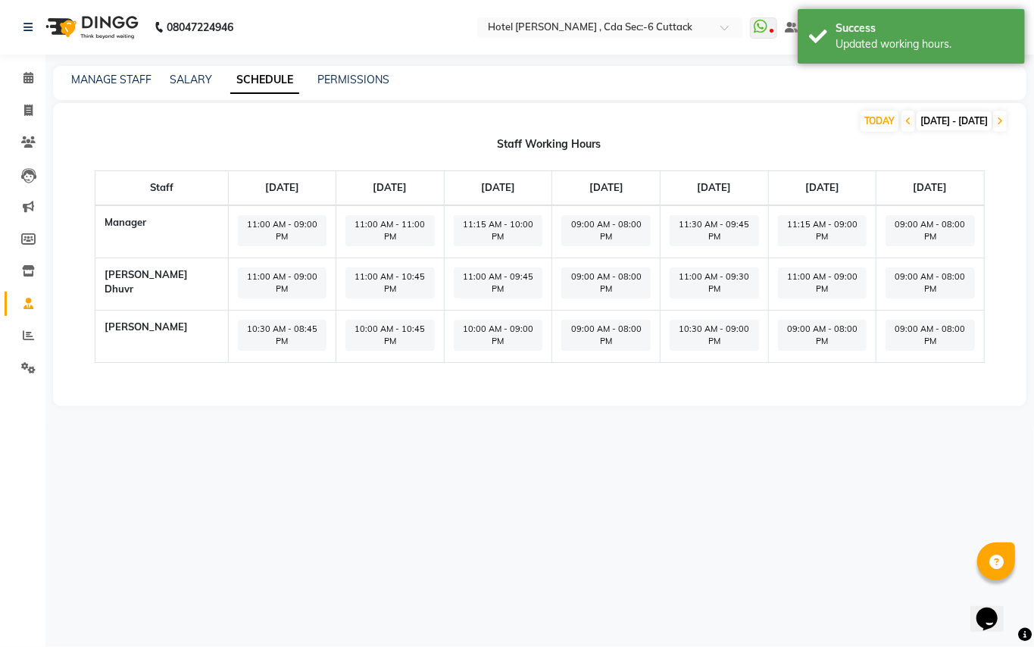
click at [783, 320] on span "09:00 AM - 08:00 PM" at bounding box center [822, 335] width 89 height 31
select select "09:00 AM"
select select "08:00 PM"
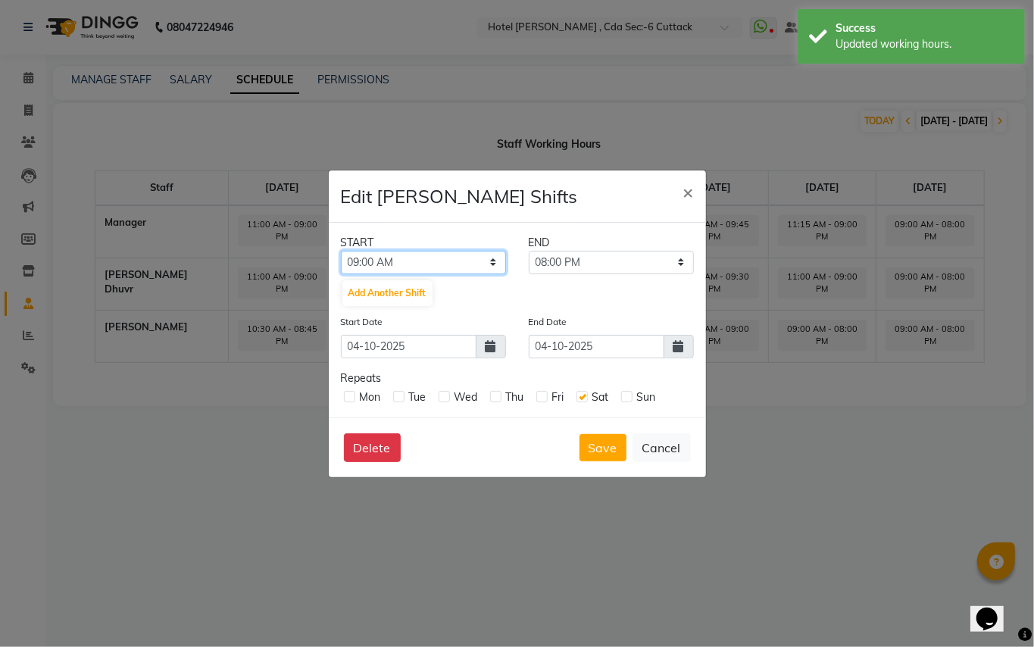
click at [479, 265] on select "12:00 AM 12:15 AM 12:30 AM 12:45 AM 01:00 AM 01:15 AM 01:30 AM 01:45 AM 02:00 A…" at bounding box center [423, 262] width 165 height 23
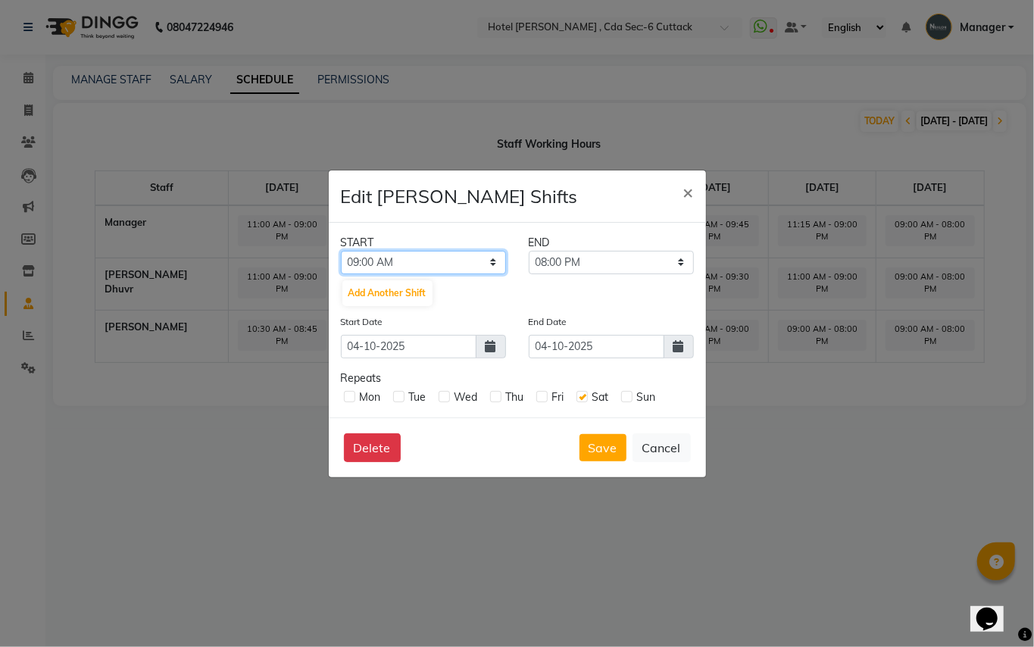
select select "10:15 AM"
click at [341, 251] on select "12:00 AM 12:15 AM 12:30 AM 12:45 AM 01:00 AM 01:15 AM 01:30 AM 01:45 AM 02:00 A…" at bounding box center [423, 262] width 165 height 23
click at [597, 265] on select "10:30 AM 10:45 AM 11:00 AM 11:15 AM 11:30 AM 11:45 AM 12:00 PM 12:15 PM 12:30 P…" at bounding box center [611, 262] width 165 height 23
select select "09:00 PM"
click at [529, 251] on select "10:30 AM 10:45 AM 11:00 AM 11:15 AM 11:30 AM 11:45 AM 12:00 PM 12:15 PM 12:30 P…" at bounding box center [611, 262] width 165 height 23
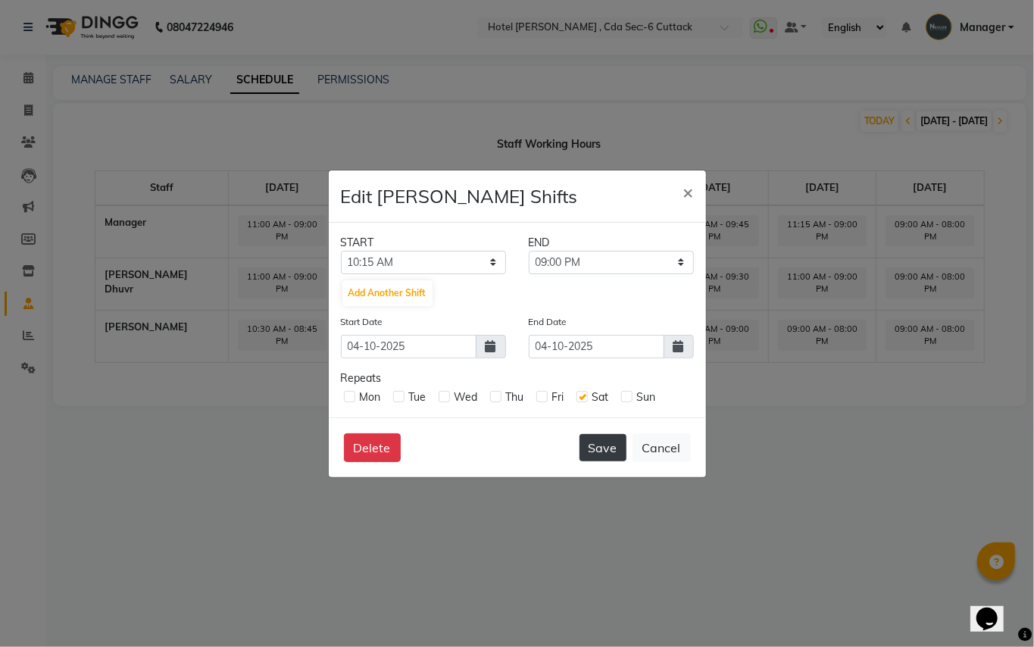
click at [602, 446] on button "Save" at bounding box center [603, 447] width 47 height 27
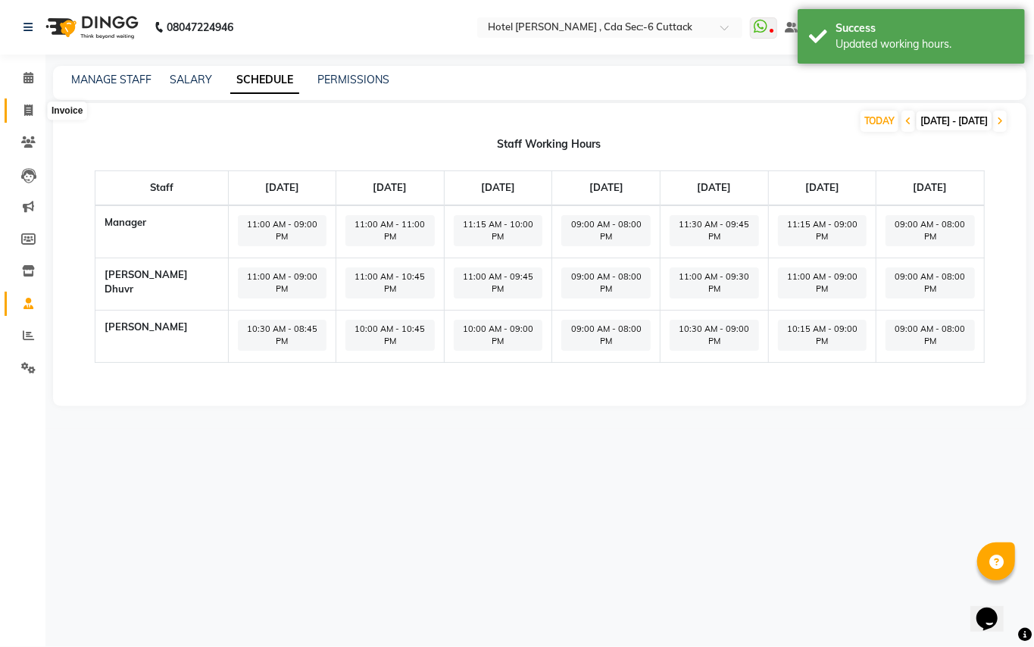
click at [30, 111] on icon at bounding box center [28, 110] width 8 height 11
select select "service"
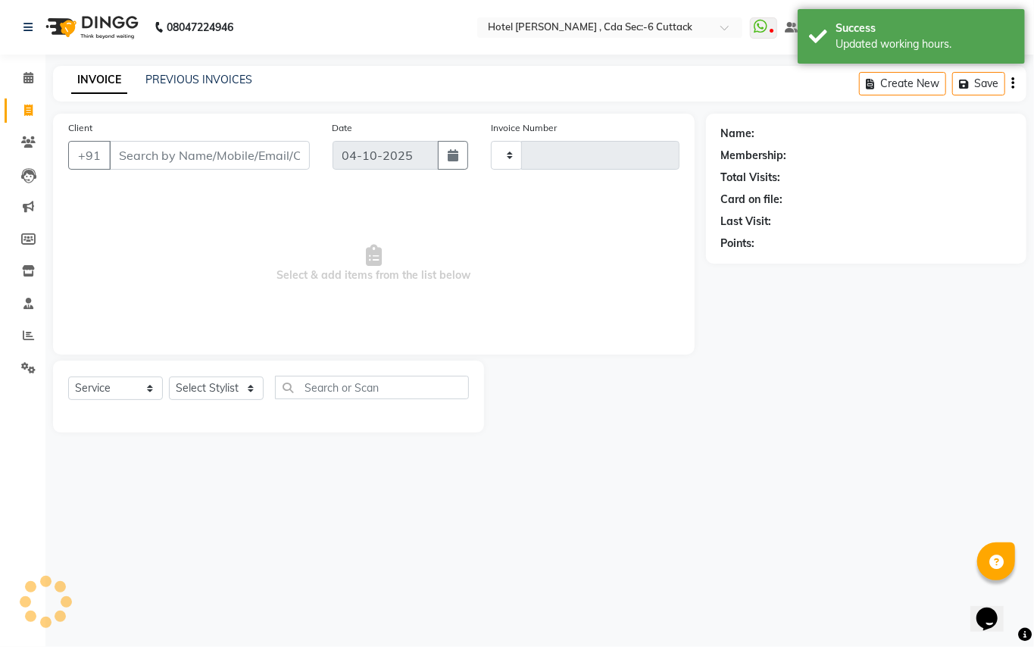
type input "0362"
select select "7840"
click at [237, 383] on select "Select Stylist [PERSON_NAME] Manager [PERSON_NAME]" at bounding box center [216, 388] width 95 height 23
select select "80474"
click at [169, 377] on select "Select Stylist [PERSON_NAME] Manager [PERSON_NAME]" at bounding box center [216, 388] width 95 height 23
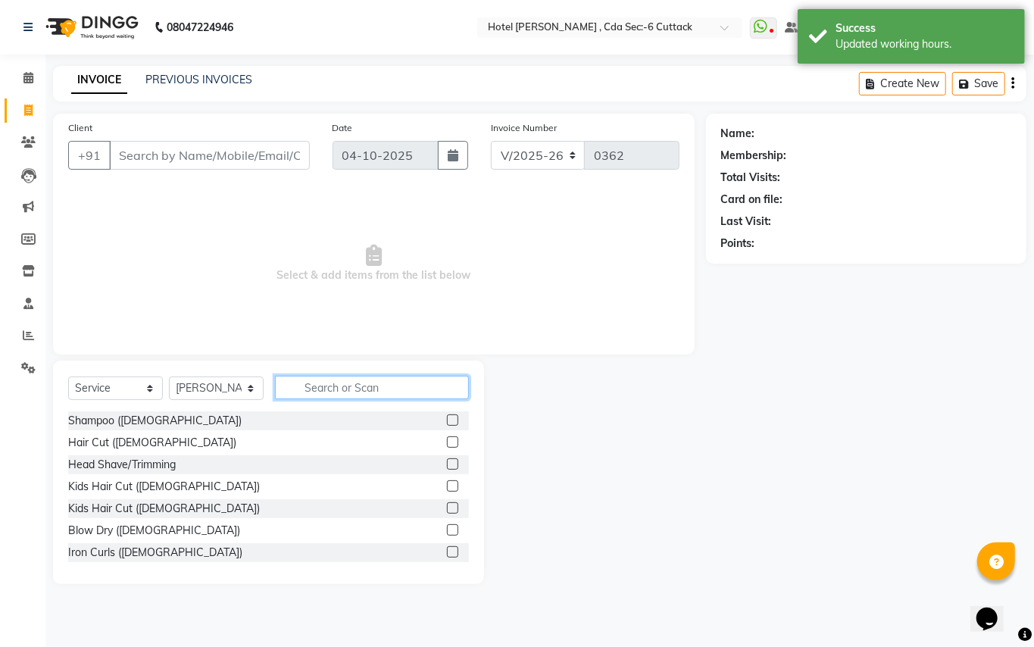
click at [305, 393] on input "text" at bounding box center [372, 387] width 194 height 23
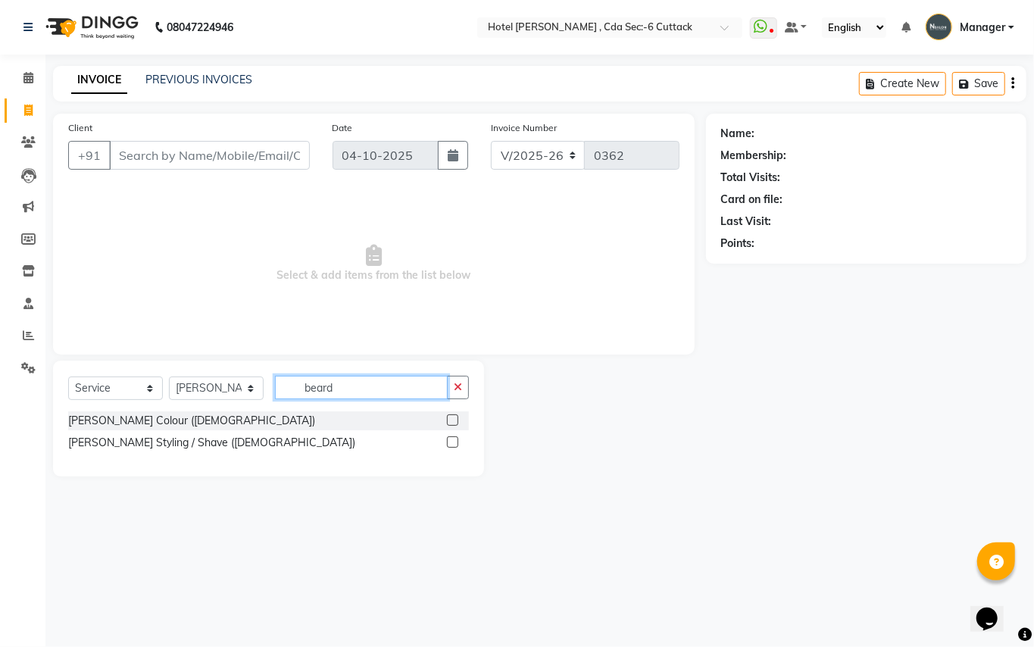
type input "beard"
click at [447, 437] on div at bounding box center [452, 445] width 10 height 16
click at [453, 440] on label at bounding box center [452, 442] width 11 height 11
click at [453, 440] on input "checkbox" at bounding box center [452, 443] width 10 height 10
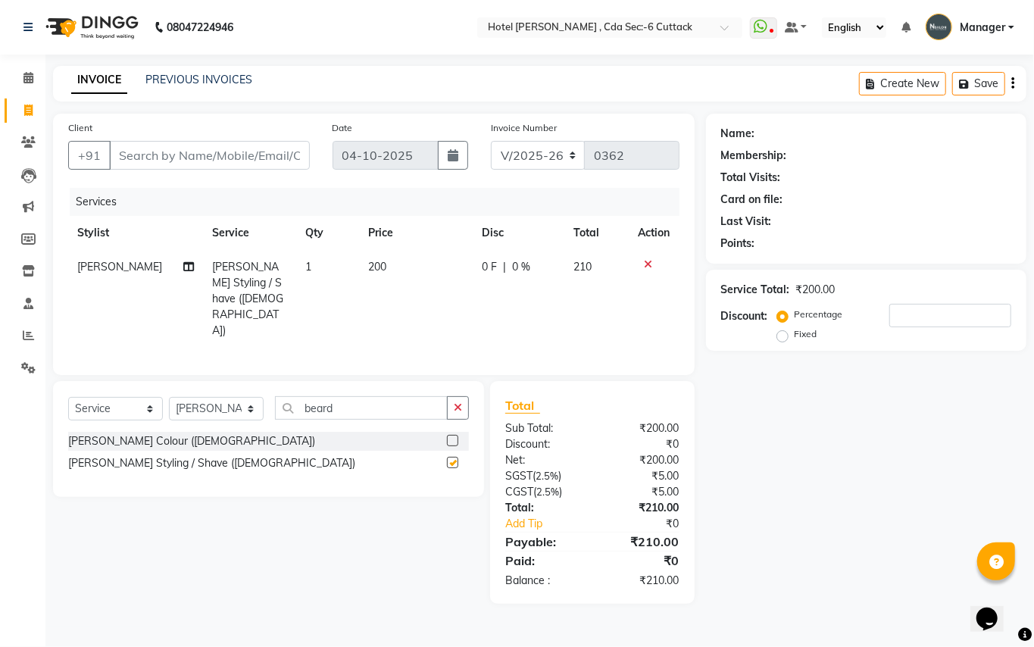
checkbox input "false"
click at [182, 158] on input "Client" at bounding box center [209, 155] width 201 height 29
type input "9"
type input "0"
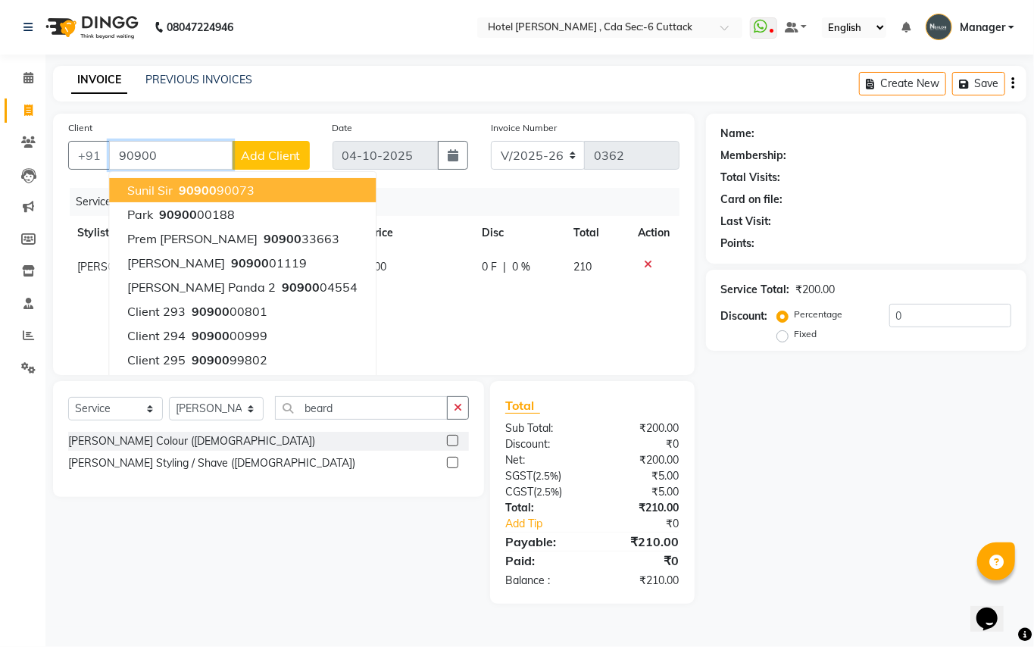
click at [194, 185] on span "90900" at bounding box center [198, 190] width 38 height 15
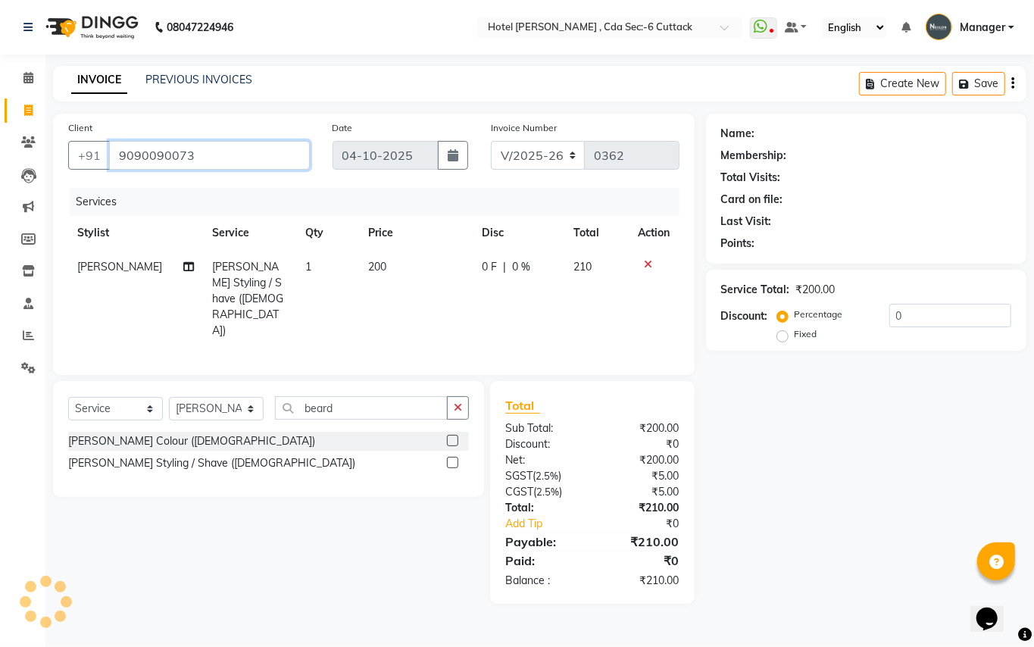
type input "9090090073"
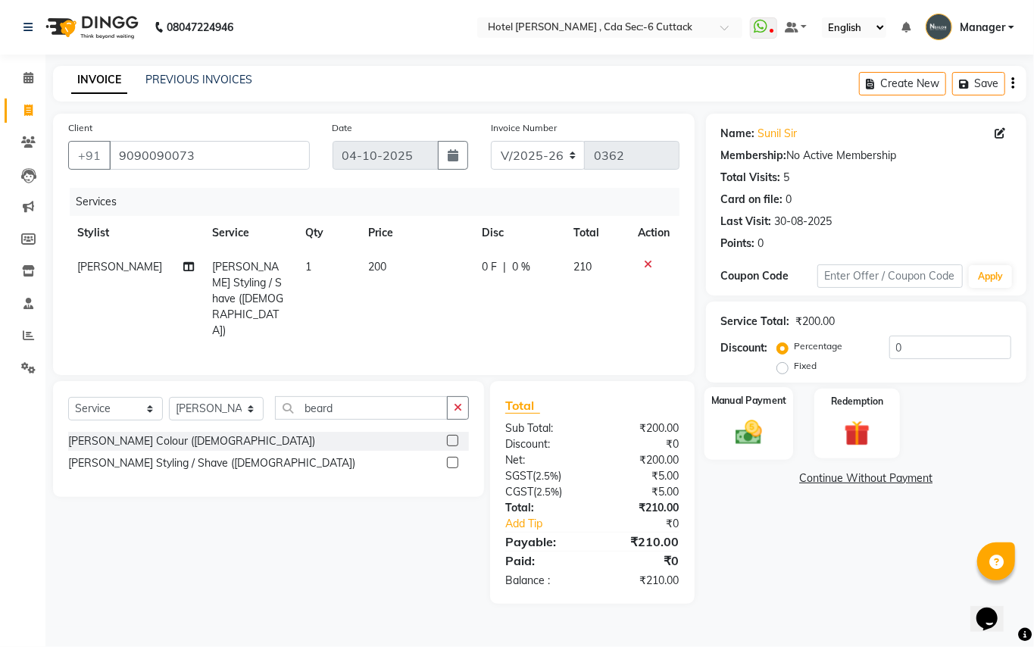
click at [737, 428] on img at bounding box center [749, 432] width 43 height 31
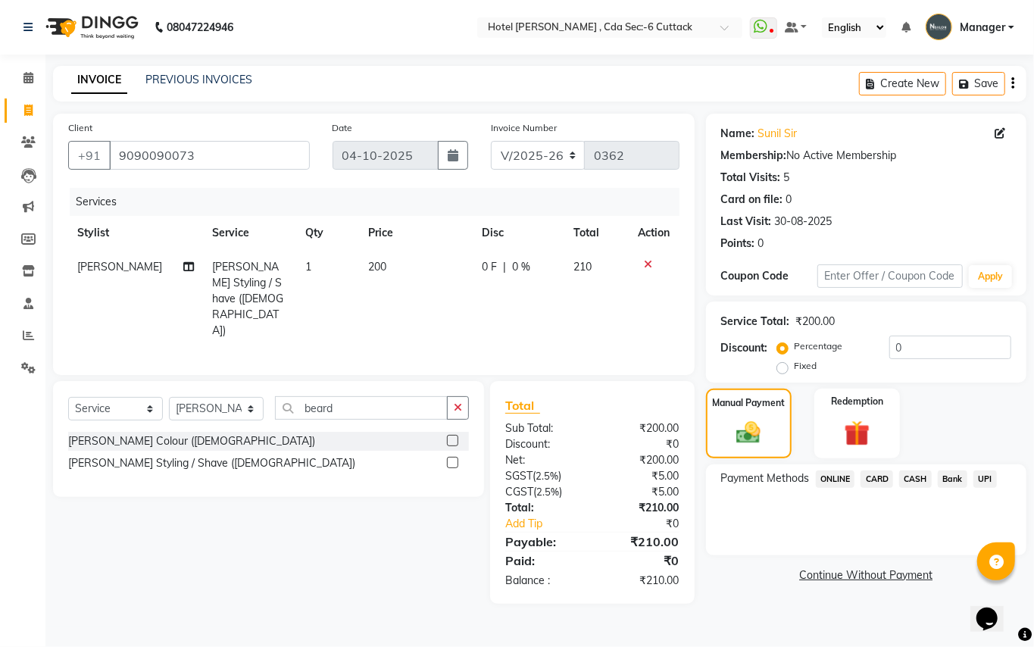
click at [846, 482] on span "ONLINE" at bounding box center [835, 479] width 39 height 17
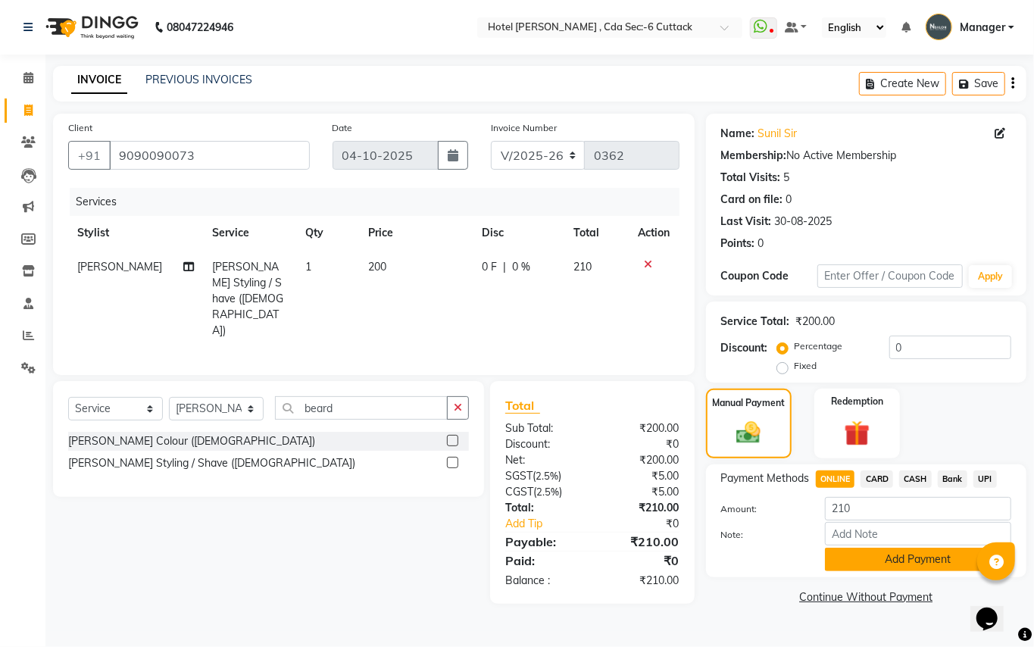
click at [902, 562] on button "Add Payment" at bounding box center [918, 559] width 186 height 23
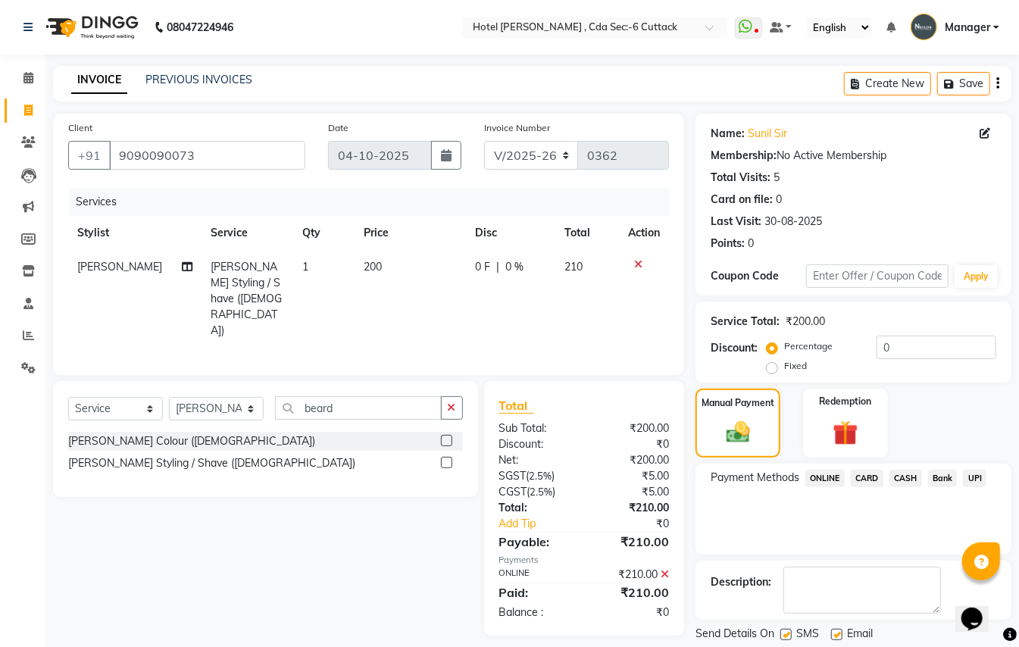
scroll to position [47, 0]
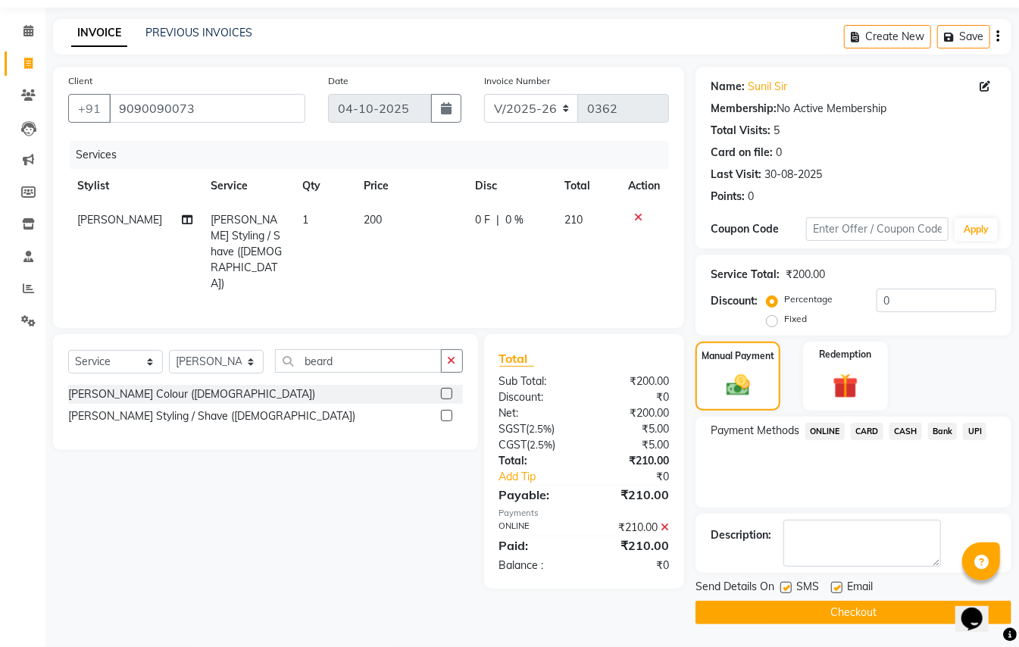
click at [876, 608] on button "Checkout" at bounding box center [854, 612] width 316 height 23
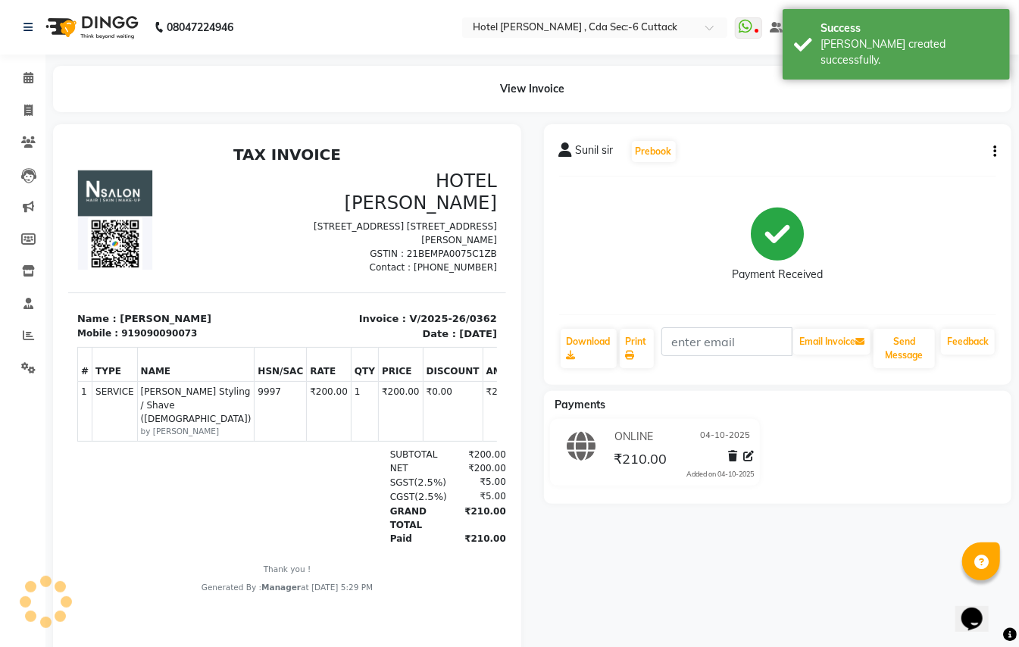
select select "service"
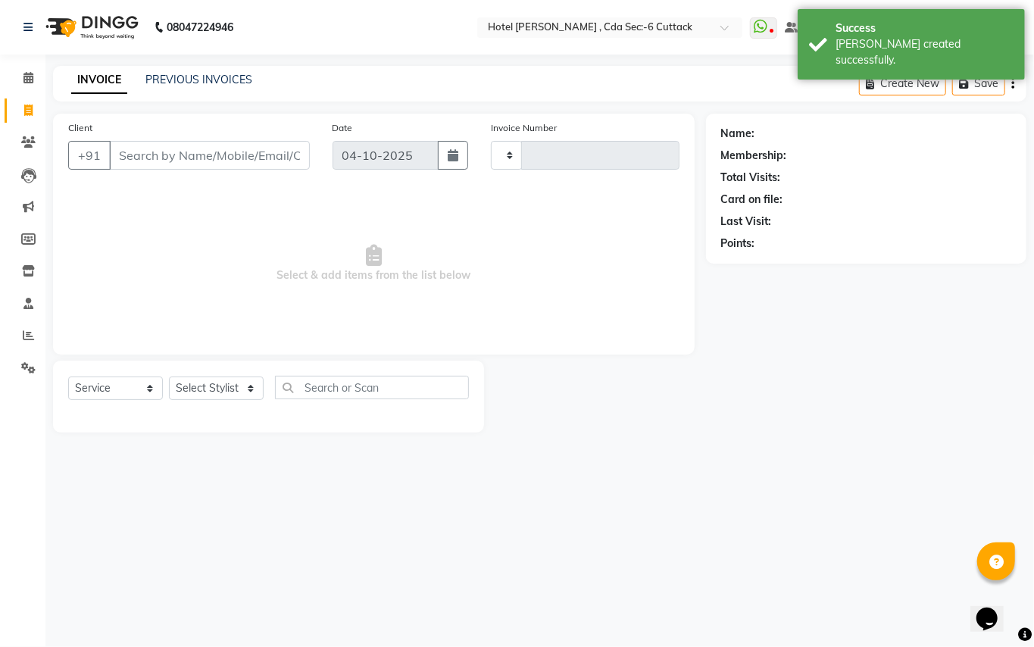
type input "0363"
select select "7840"
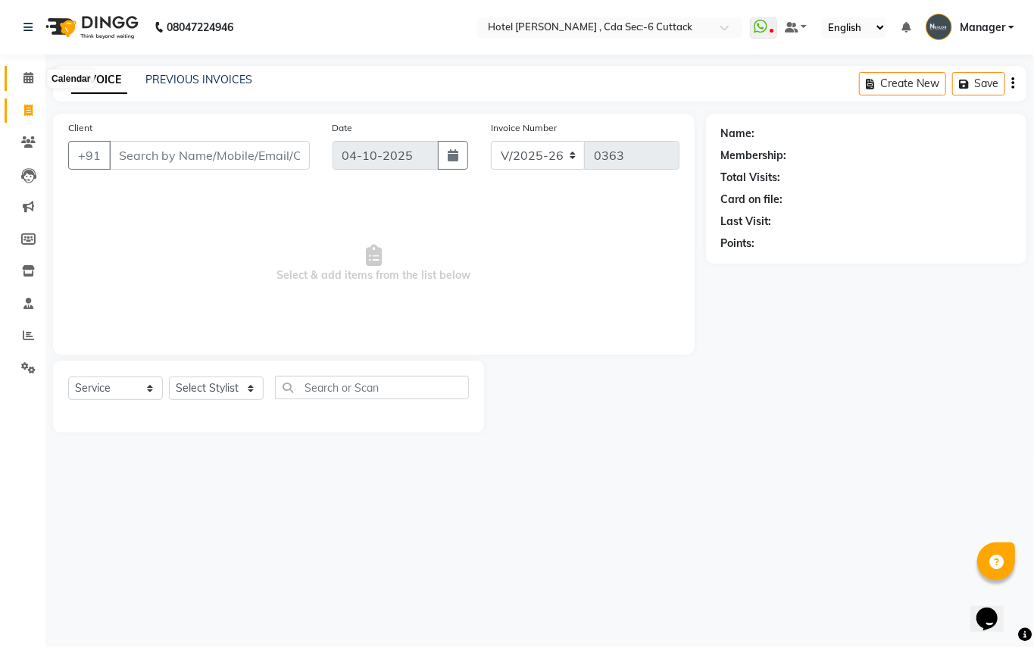
click at [30, 79] on icon at bounding box center [28, 77] width 10 height 11
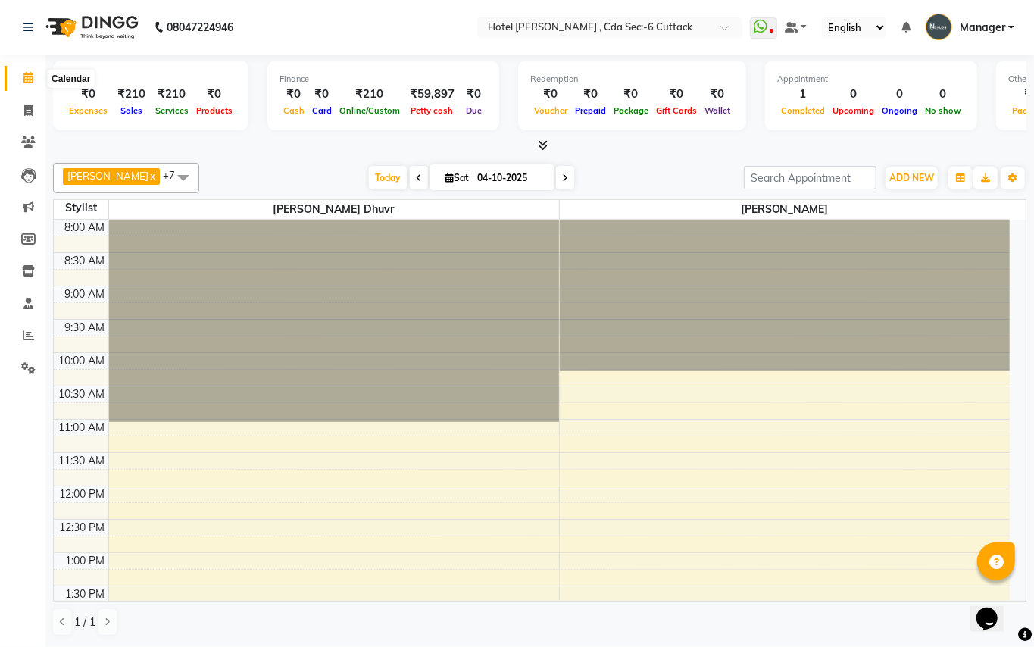
click at [25, 82] on icon at bounding box center [28, 77] width 10 height 11
click at [925, 179] on span "ADD NEW" at bounding box center [912, 177] width 45 height 11
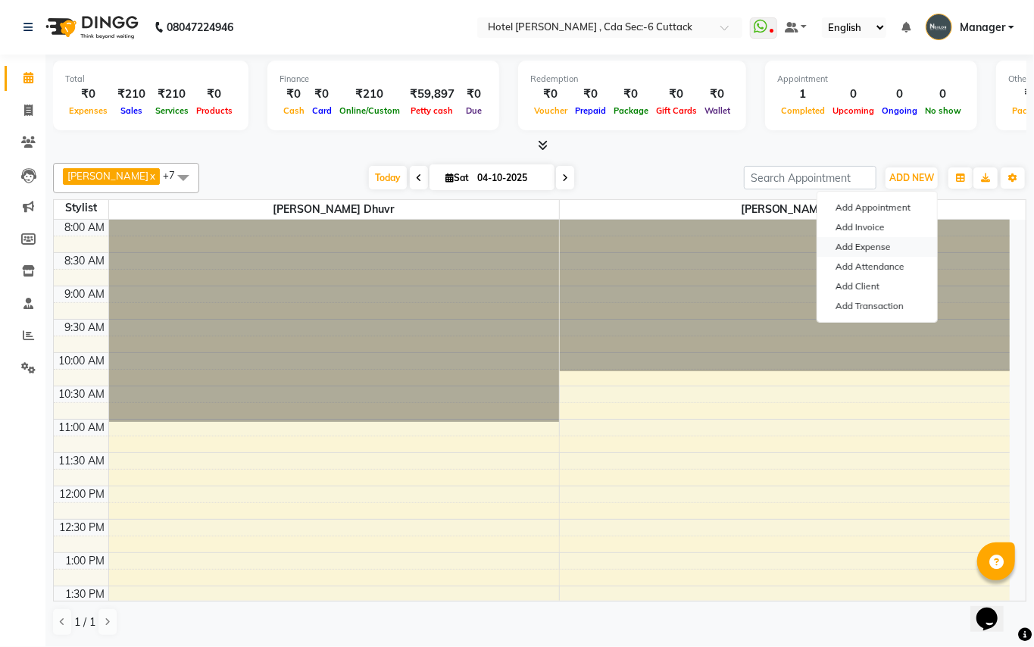
click at [882, 249] on link "Add Expense" at bounding box center [878, 247] width 120 height 20
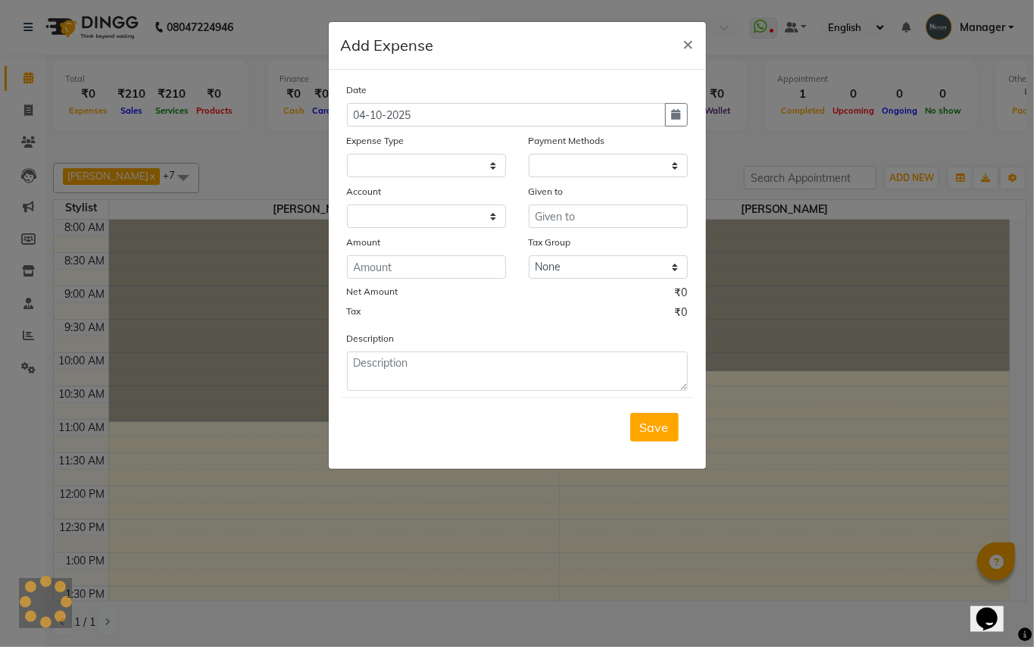
select select "1"
select select "6990"
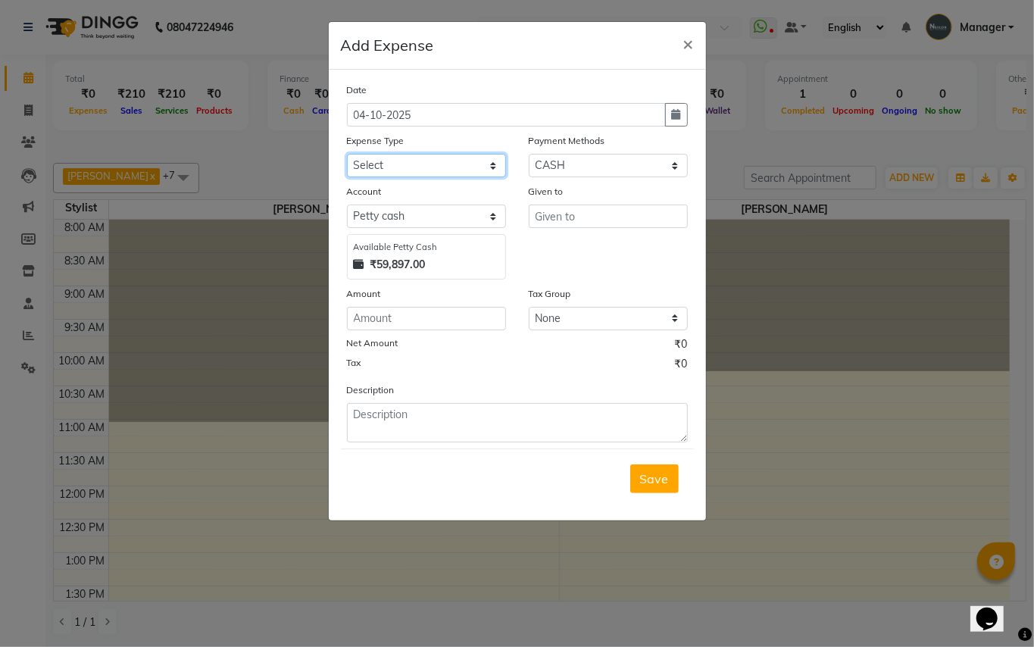
click at [462, 167] on select "Select advance salary BANK DEPOSIT building maintenance Day target DIESEL elect…" at bounding box center [426, 165] width 159 height 23
select select "2077"
click at [347, 154] on select "Select advance salary BANK DEPOSIT building maintenance Day target DIESEL elect…" at bounding box center [426, 165] width 159 height 23
click at [402, 318] on input "number" at bounding box center [426, 318] width 159 height 23
type input "1200"
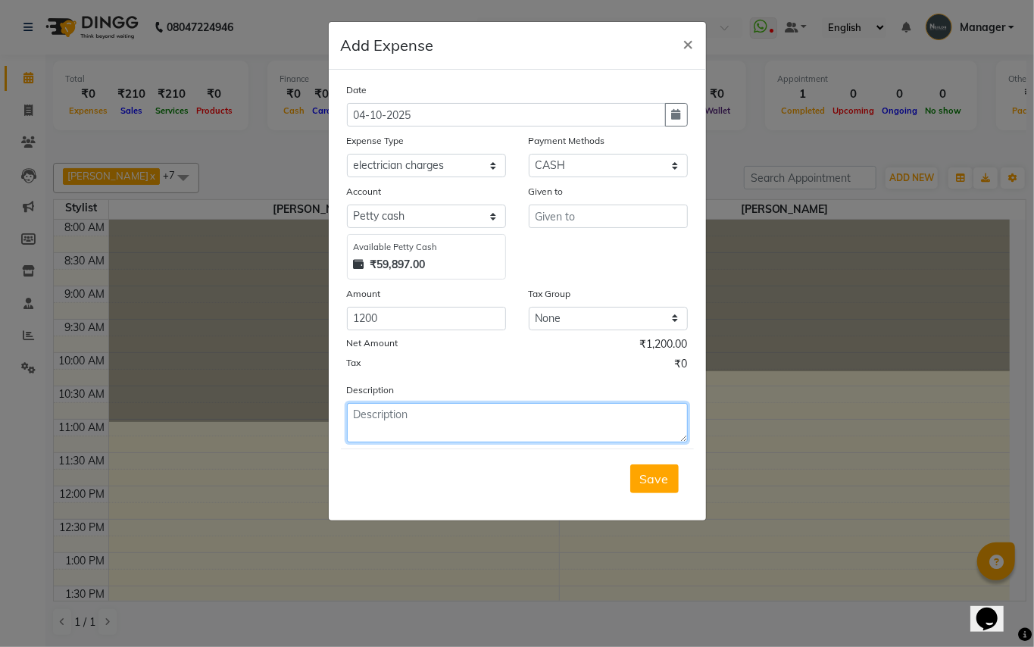
click at [389, 408] on textarea at bounding box center [517, 422] width 341 height 39
type textarea "Electricion Charges"
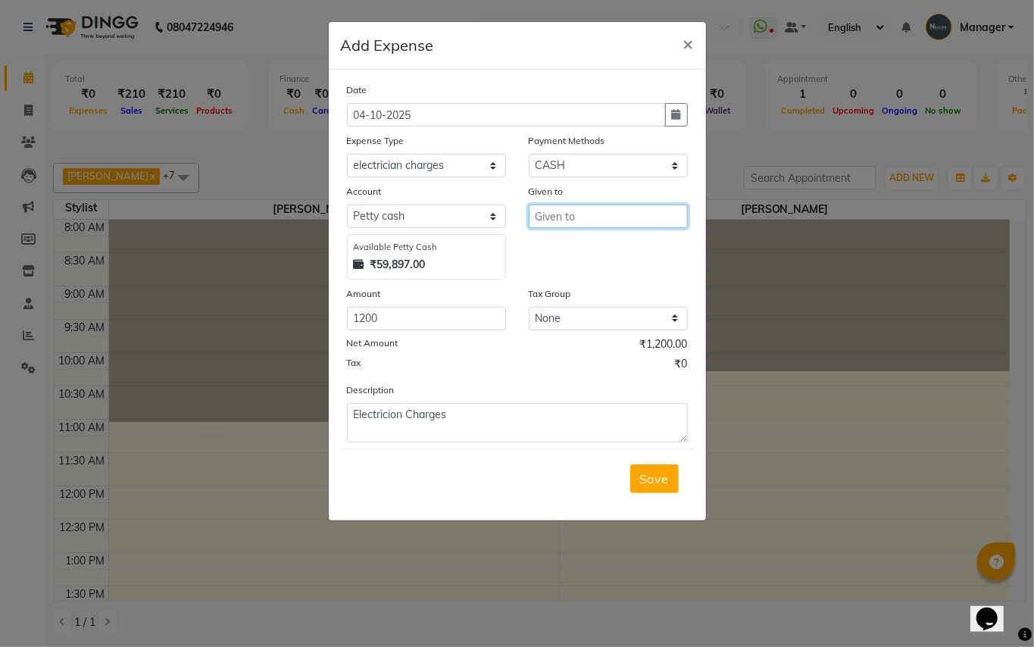
click at [558, 217] on input "text" at bounding box center [608, 216] width 159 height 23
type input "Shop"
click at [664, 484] on span "Save" at bounding box center [654, 478] width 29 height 15
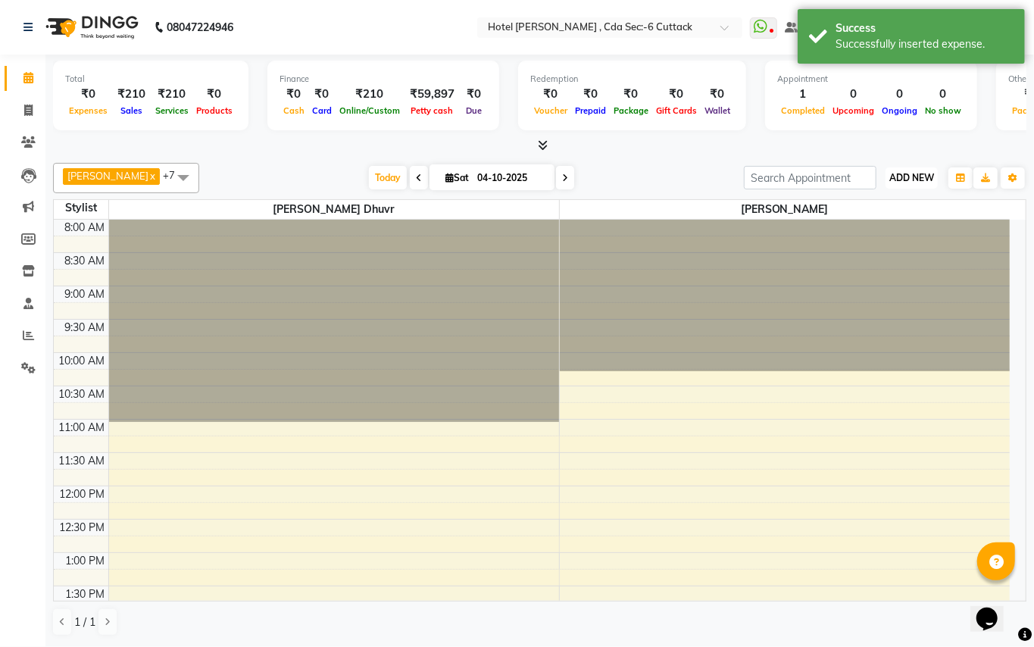
click at [909, 174] on span "ADD NEW" at bounding box center [912, 177] width 45 height 11
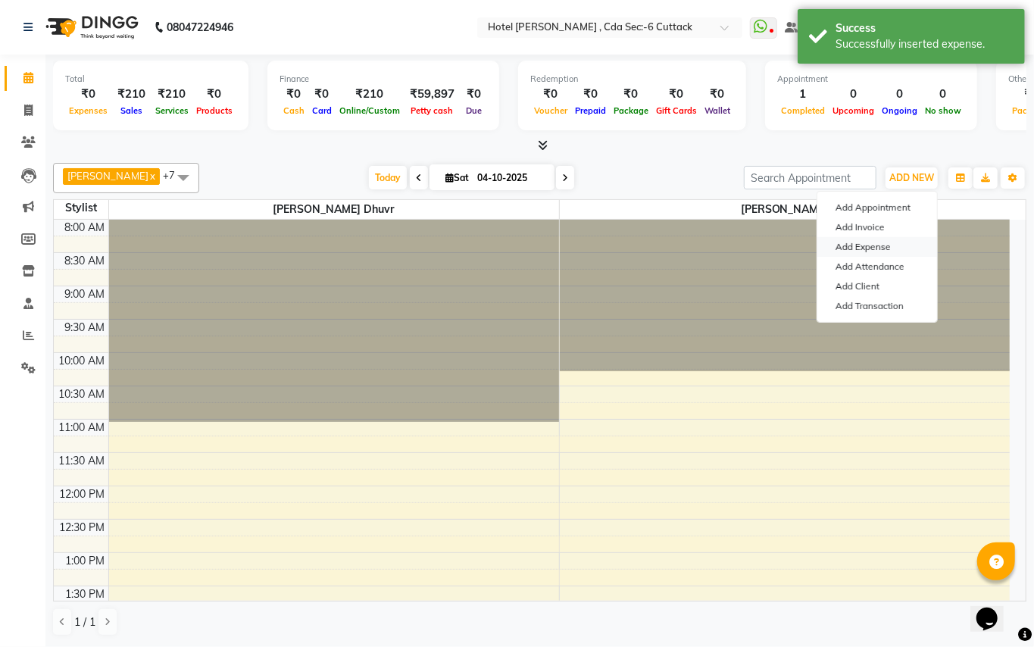
click at [840, 246] on link "Add Expense" at bounding box center [878, 247] width 120 height 20
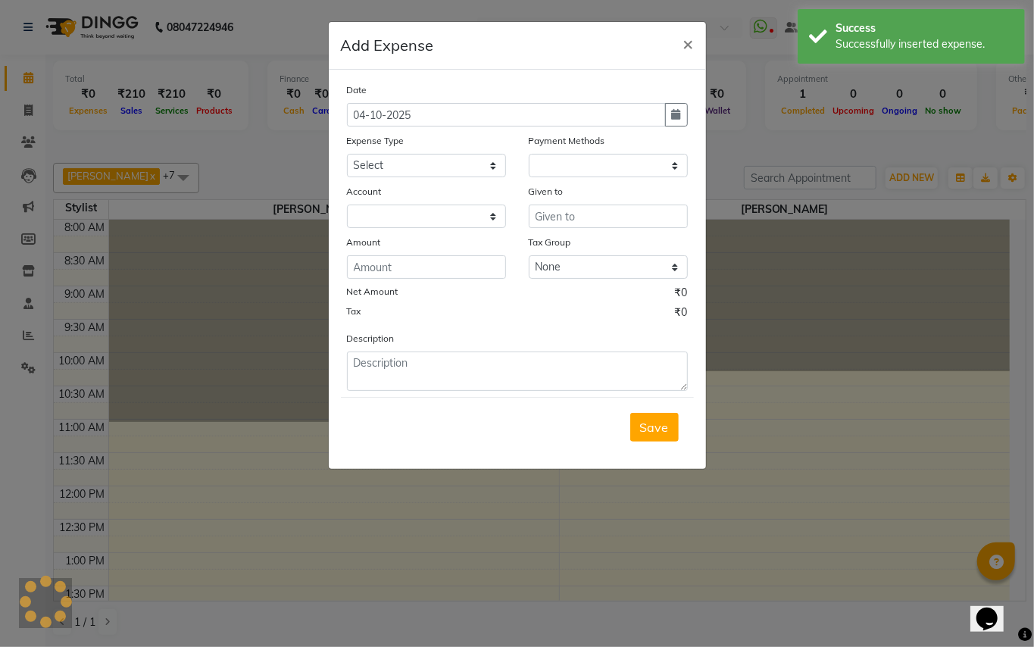
select select "1"
select select "6990"
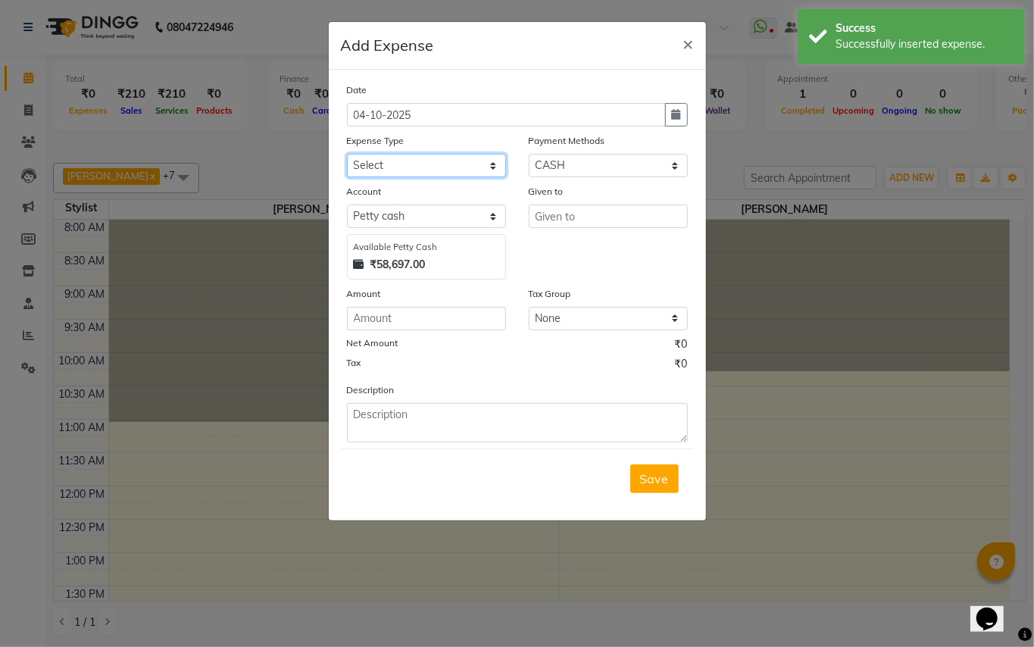
click at [487, 165] on select "Select advance salary BANK DEPOSIT building maintenance Day target DIESEL elect…" at bounding box center [426, 165] width 159 height 23
click at [470, 162] on select "Select advance salary BANK DEPOSIT building maintenance Day target DIESEL elect…" at bounding box center [426, 165] width 159 height 23
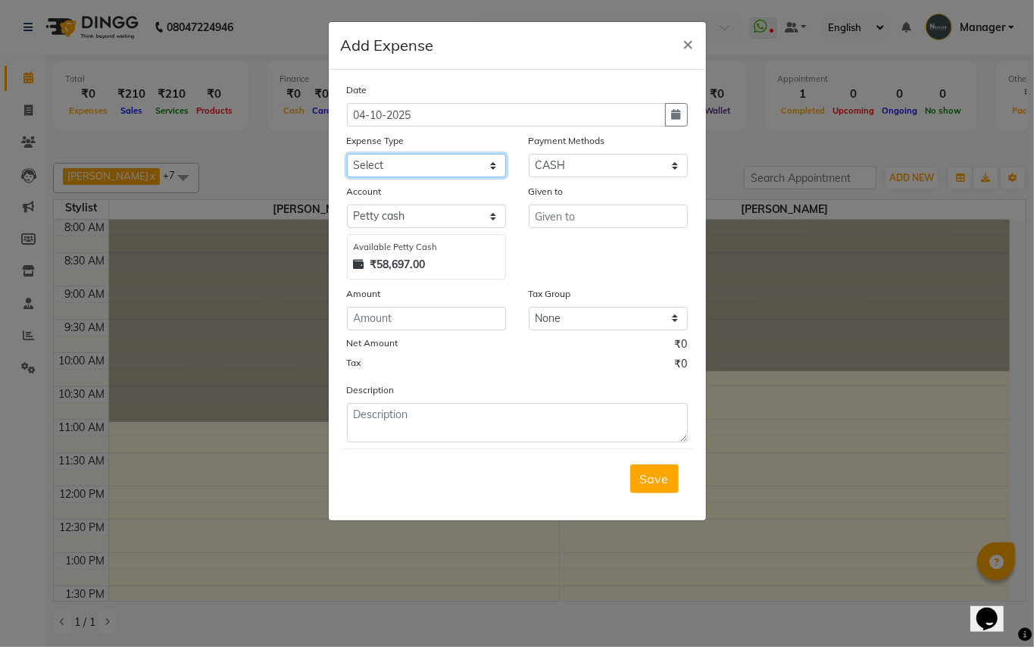
select select "1536"
click at [347, 154] on select "Select advance salary BANK DEPOSIT building maintenance Day target DIESEL elect…" at bounding box center [426, 165] width 159 height 23
click at [437, 322] on input "number" at bounding box center [426, 318] width 159 height 23
type input "1400"
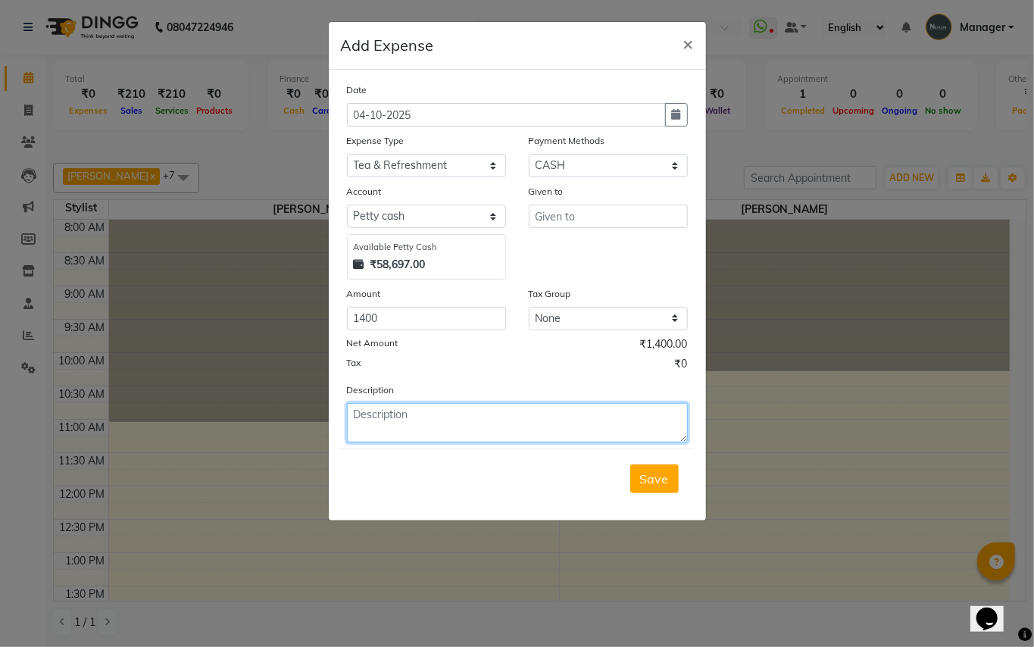
click at [397, 419] on textarea at bounding box center [517, 422] width 341 height 39
type textarea "Electri Estimate"
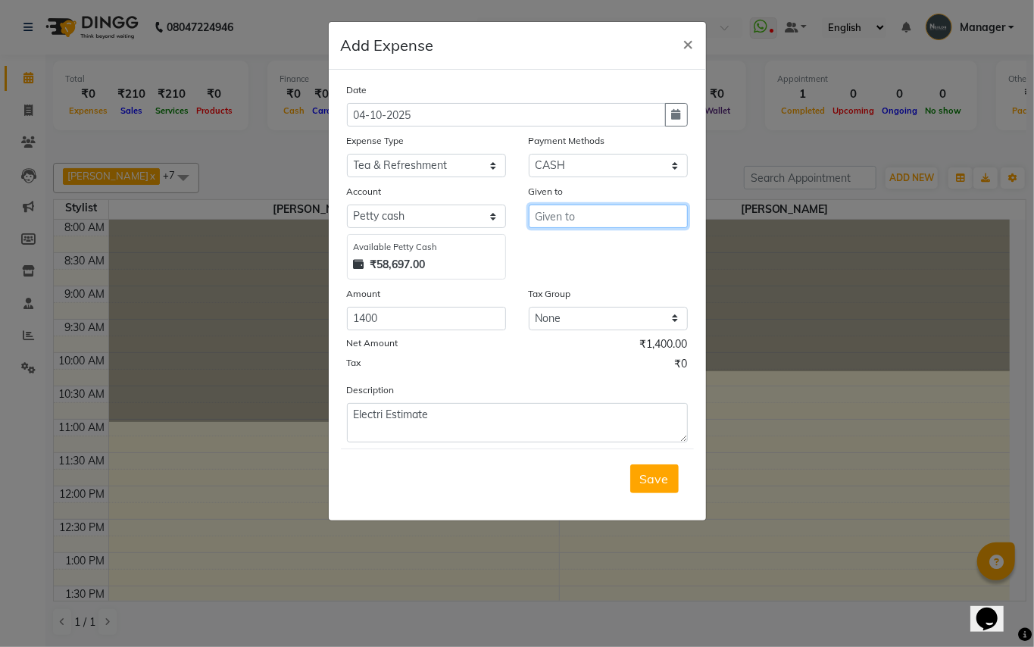
click at [559, 211] on input "text" at bounding box center [608, 216] width 159 height 23
type input "Shop"
click at [635, 474] on button "Save" at bounding box center [655, 479] width 49 height 29
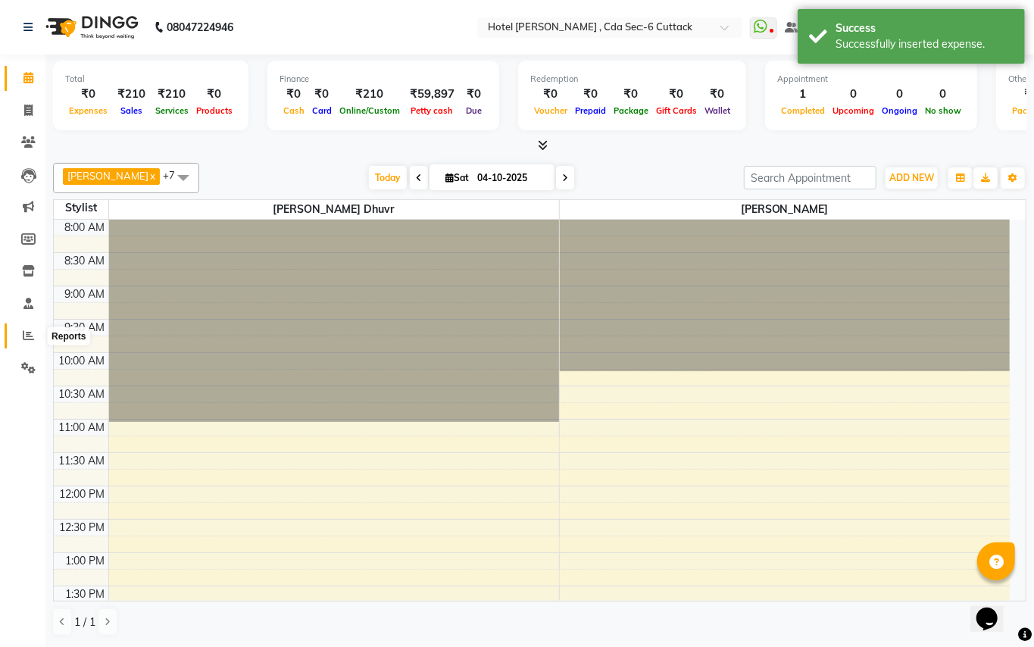
click at [30, 333] on icon at bounding box center [28, 335] width 11 height 11
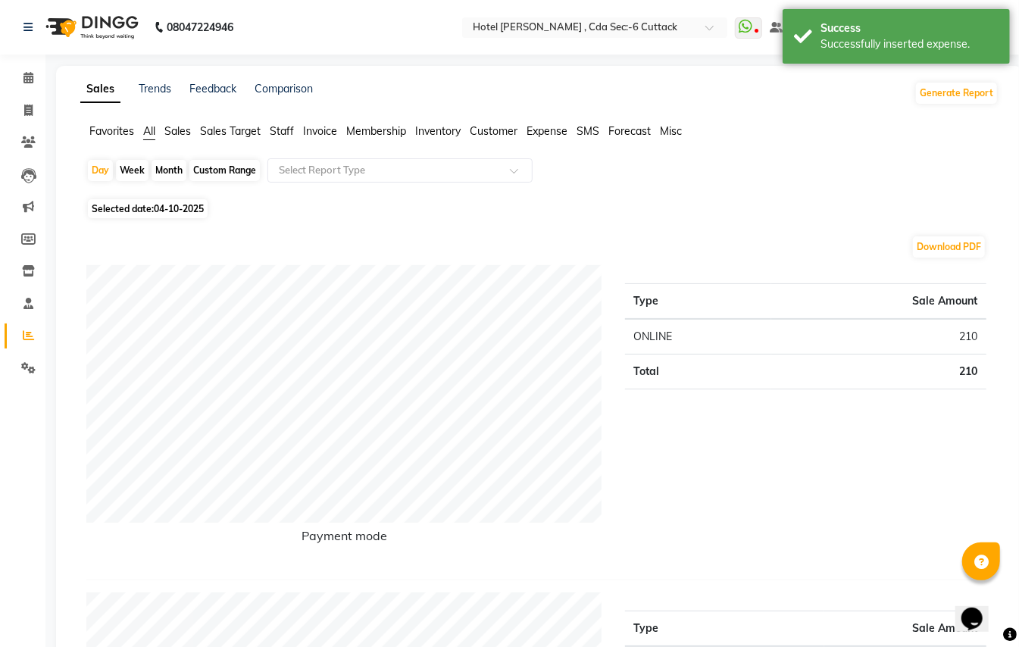
click at [543, 132] on span "Expense" at bounding box center [547, 131] width 41 height 14
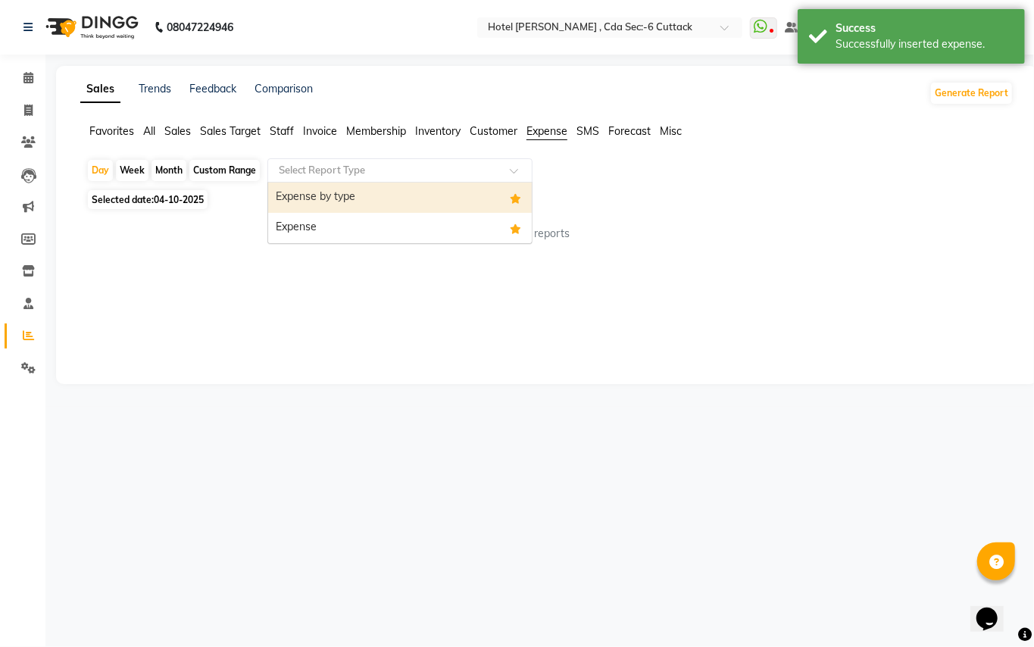
click at [525, 165] on div at bounding box center [400, 170] width 264 height 15
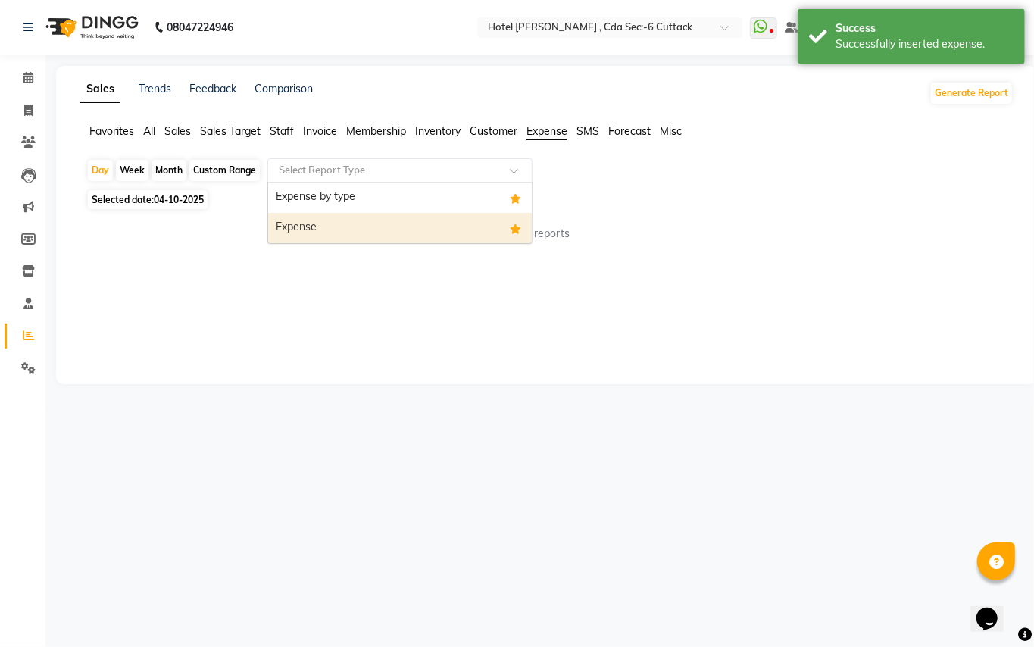
click at [359, 231] on div "Expense" at bounding box center [400, 228] width 264 height 30
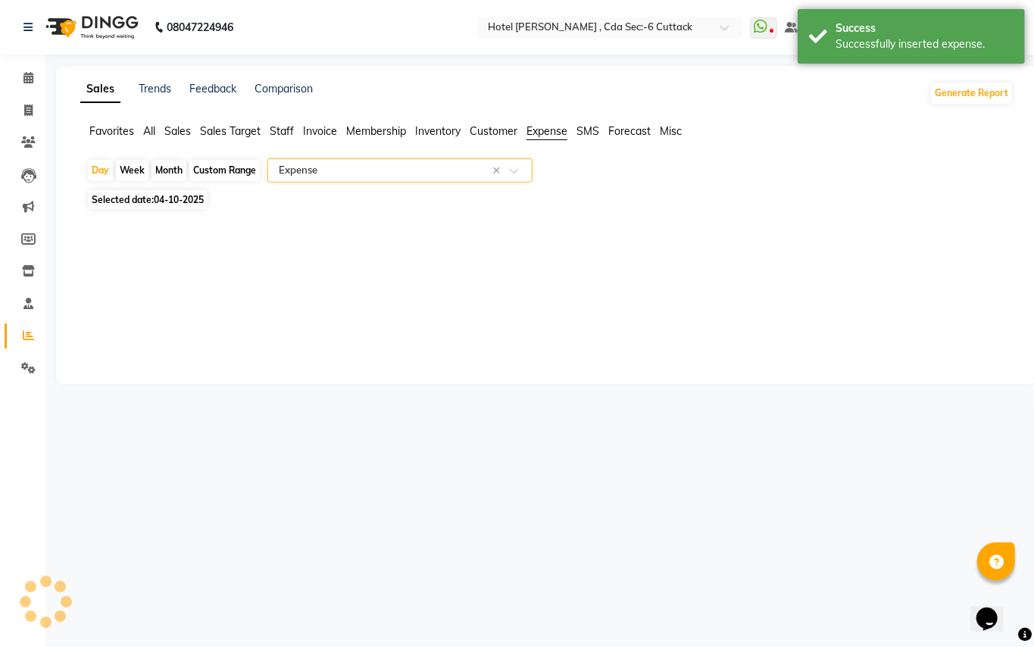
select select "full_report"
select select "csv"
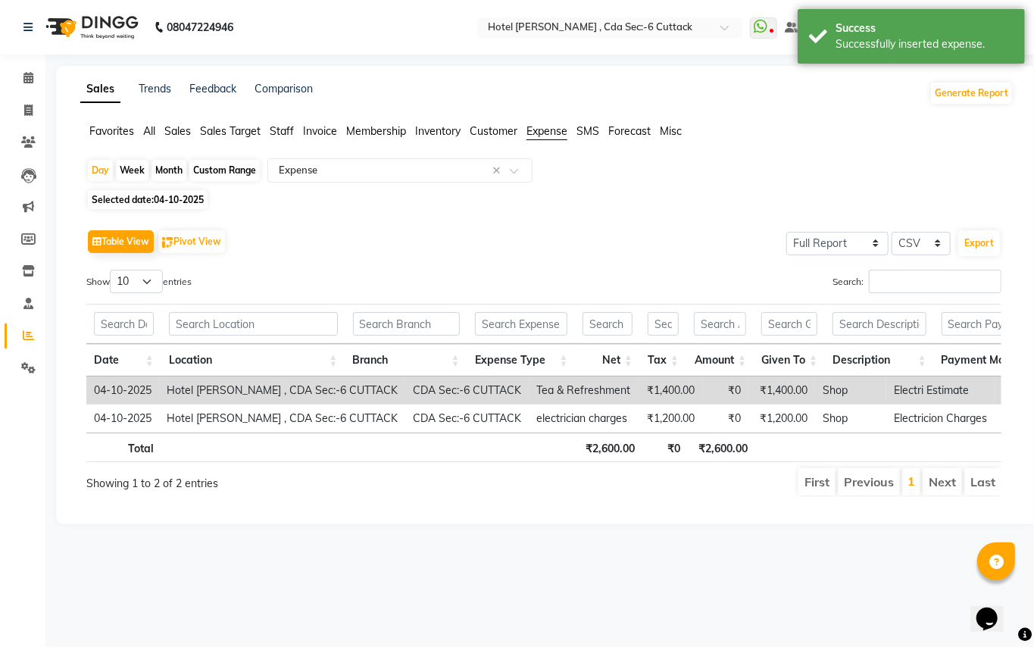
click at [171, 176] on div "Month" at bounding box center [169, 170] width 35 height 21
select select "10"
select select "2025"
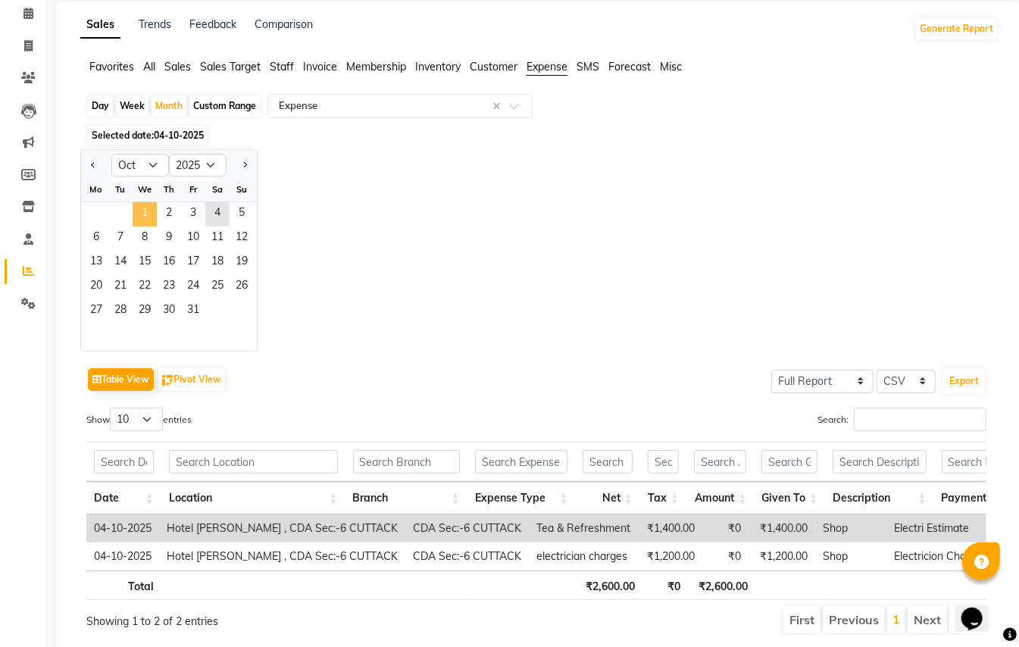
scroll to position [101, 0]
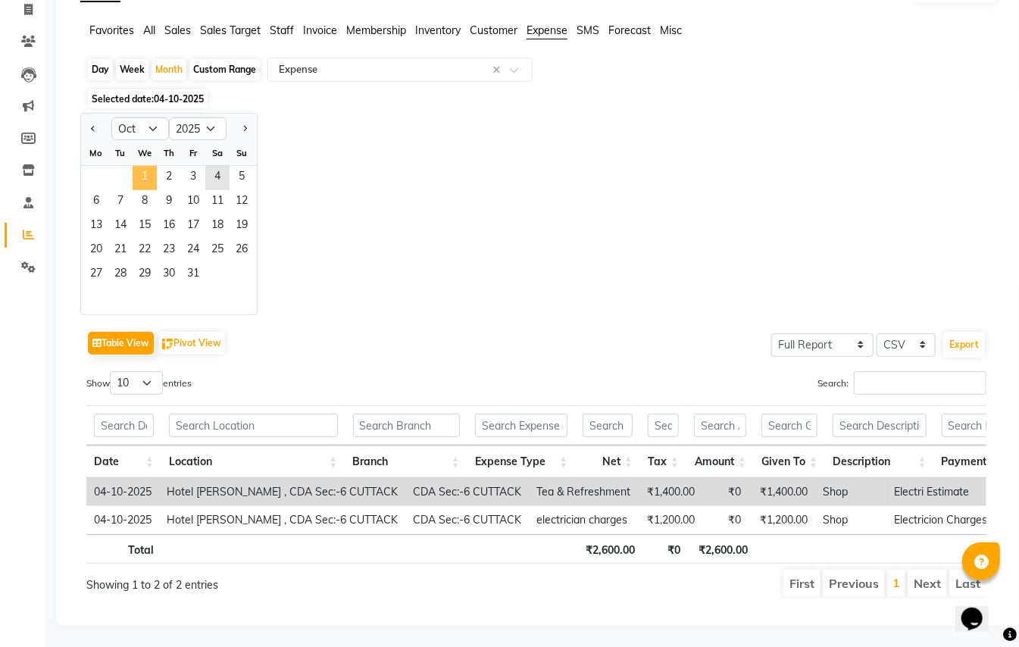
click at [146, 174] on span "1" at bounding box center [145, 178] width 24 height 24
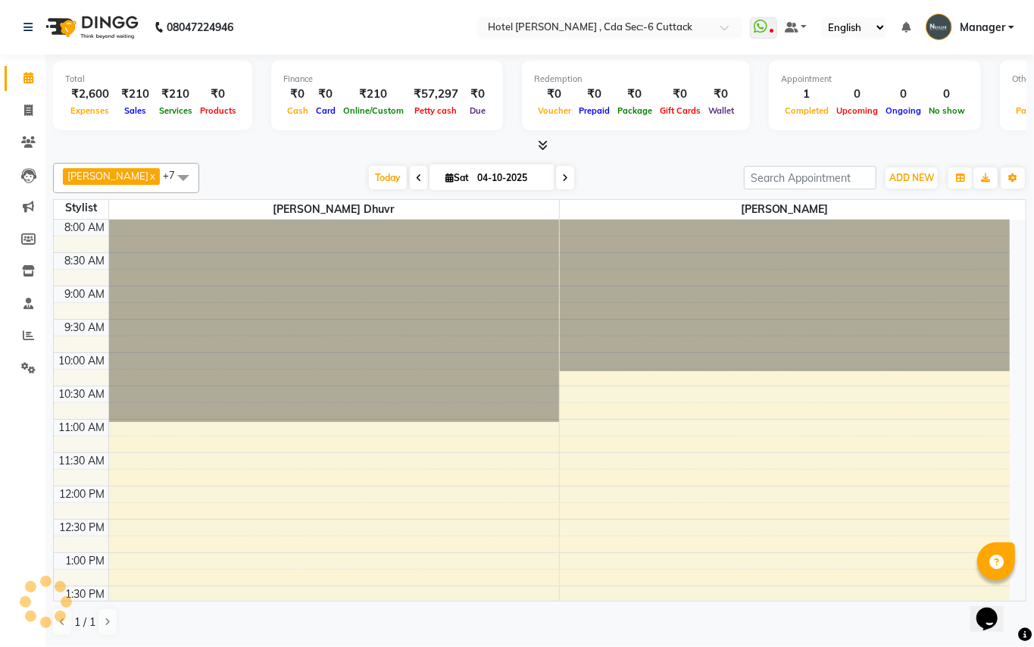
select select "7840"
select select "service"
